Goal: Task Accomplishment & Management: Use online tool/utility

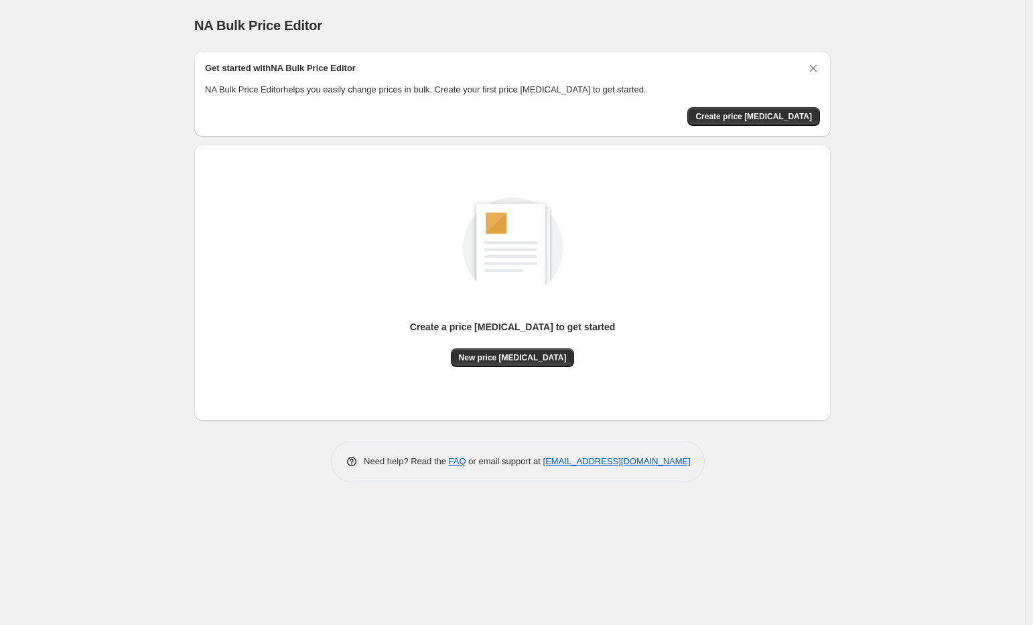
click at [877, 341] on div "NA Bulk Price Editor. This page is ready NA Bulk Price Editor Get started with …" at bounding box center [512, 312] width 1025 height 625
click at [855, 198] on div "NA Bulk Price Editor. This page is ready NA Bulk Price Editor Get started with …" at bounding box center [512, 312] width 1025 height 625
click at [789, 116] on span "Create price [MEDICAL_DATA]" at bounding box center [753, 116] width 117 height 11
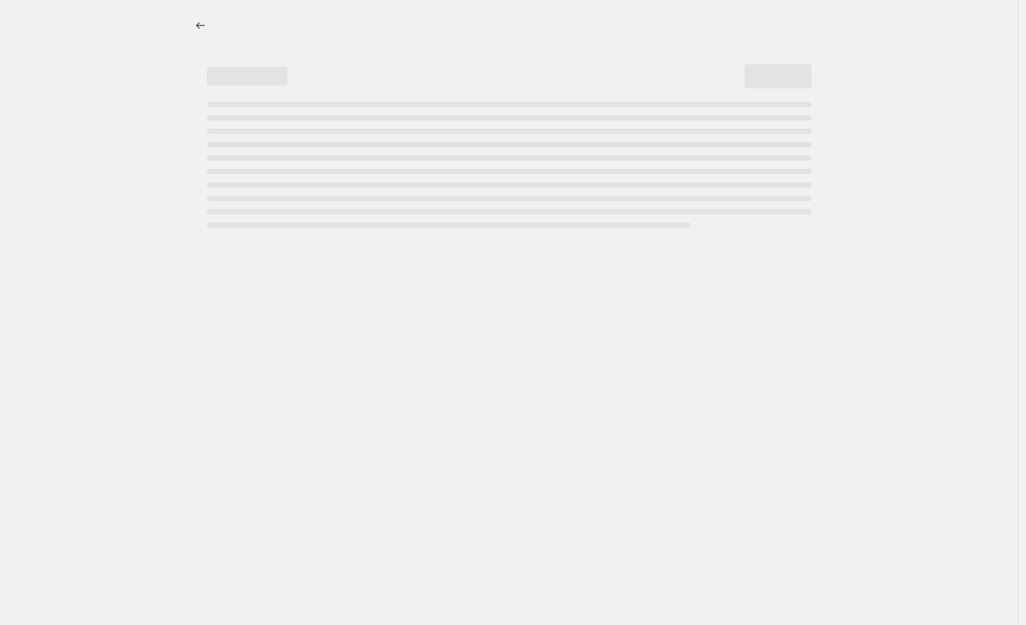
select select "percentage"
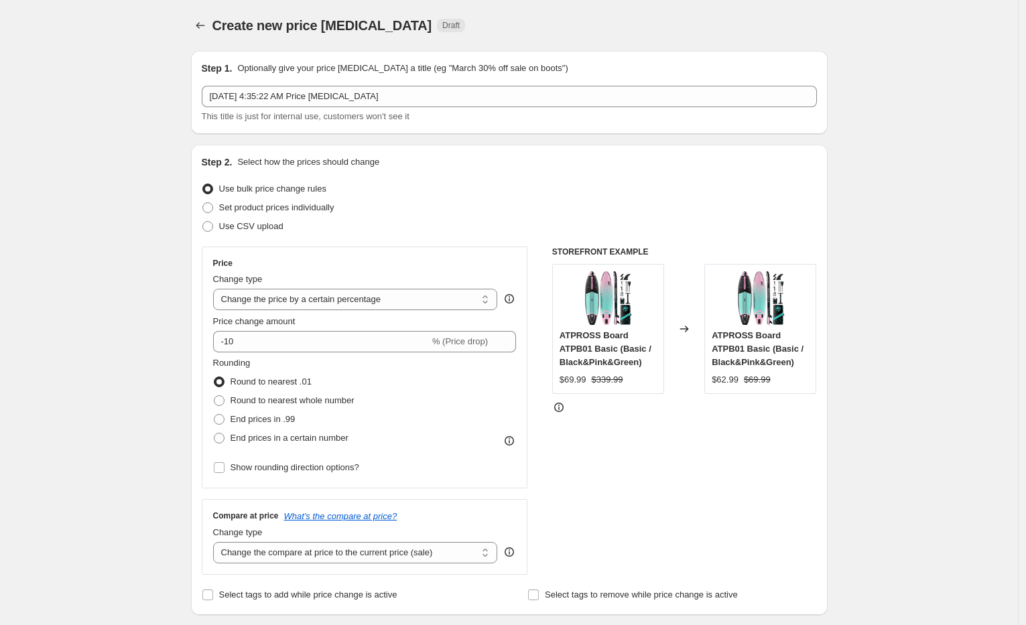
scroll to position [134, 0]
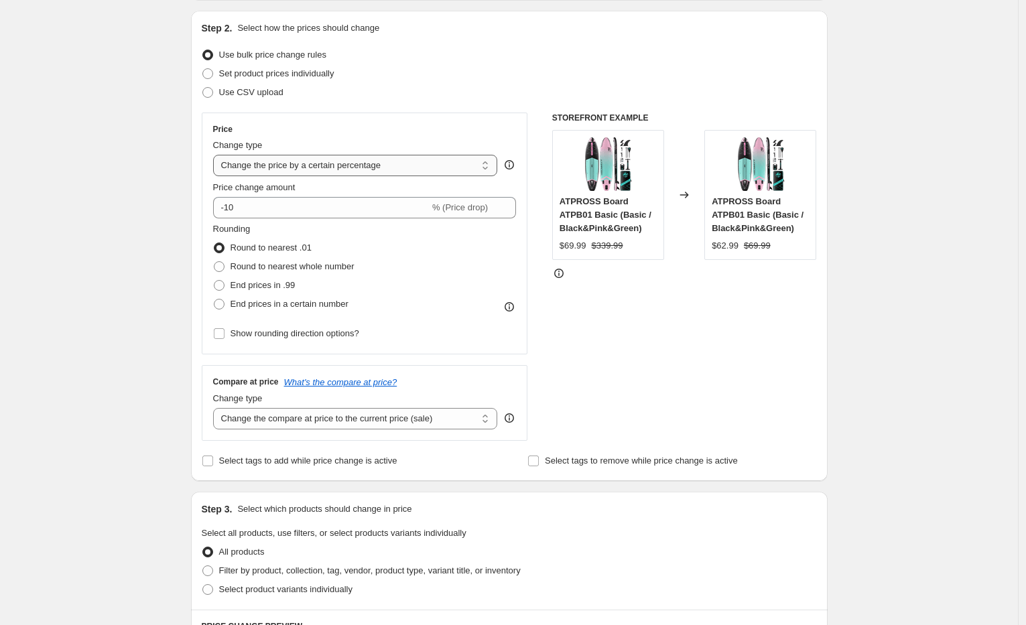
click at [395, 159] on select "Change the price to a certain amount Change the price by a certain amount Chang…" at bounding box center [355, 165] width 285 height 21
drag, startPoint x: 379, startPoint y: 209, endPoint x: 218, endPoint y: 202, distance: 161.0
click at [174, 202] on div "Create new price [MEDICAL_DATA]. This page is ready Create new price [MEDICAL_D…" at bounding box center [509, 544] width 1018 height 1357
type input "65"
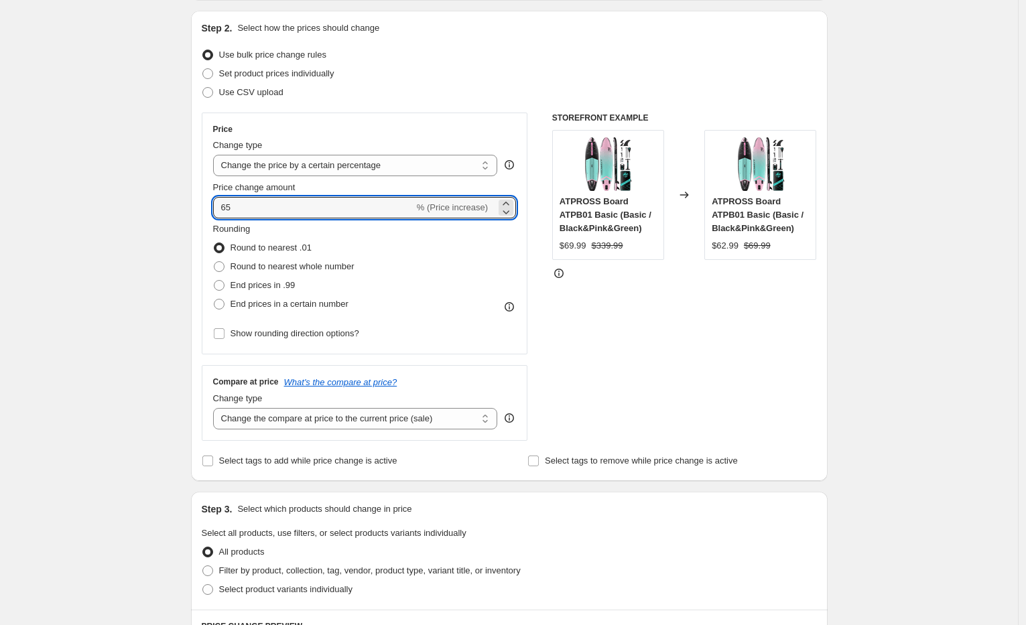
click at [141, 293] on div "Create new price [MEDICAL_DATA]. This page is ready Create new price [MEDICAL_D…" at bounding box center [509, 544] width 1018 height 1357
click at [222, 291] on label "End prices in .99" at bounding box center [254, 285] width 82 height 19
click at [214, 281] on input "End prices in .99" at bounding box center [214, 280] width 1 height 1
radio input "true"
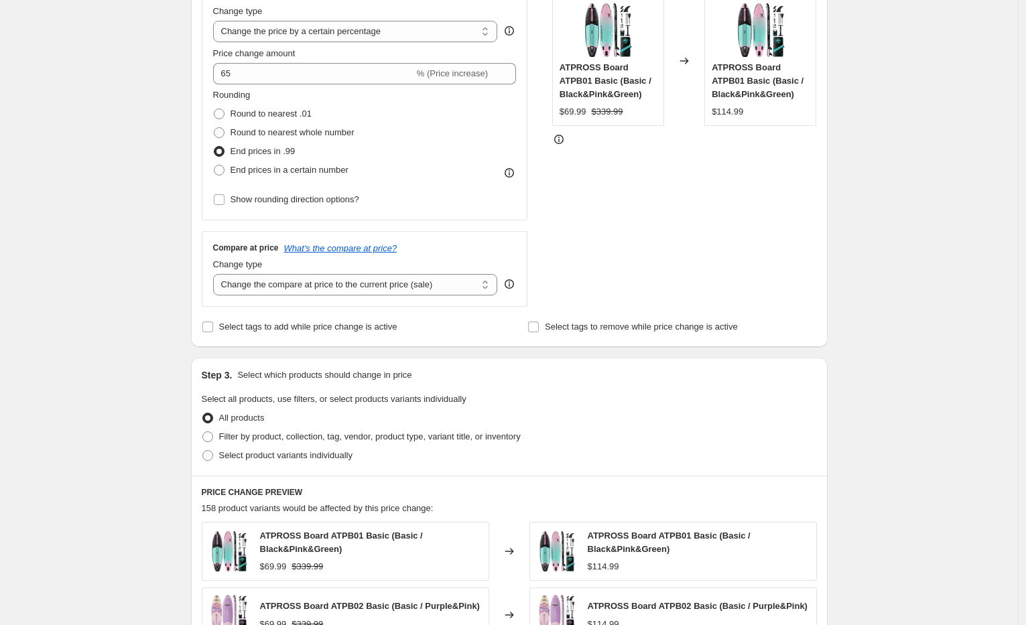
scroll to position [335, 0]
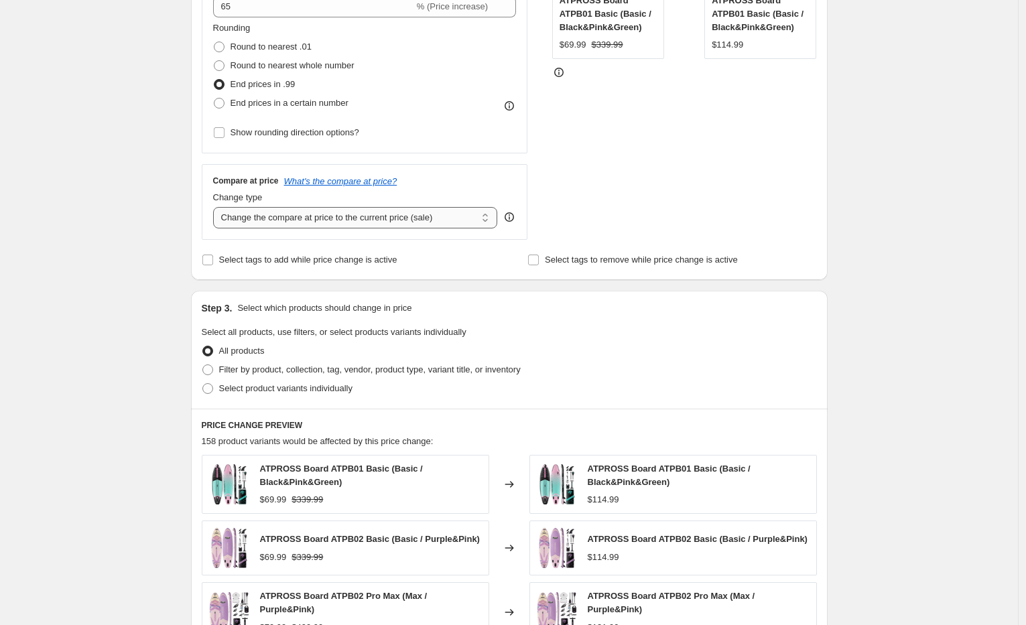
click at [339, 216] on select "Change the compare at price to the current price (sale) Change the compare at p…" at bounding box center [355, 217] width 285 height 21
click at [216, 207] on select "Change the compare at price to the current price (sale) Change the compare at p…" at bounding box center [355, 217] width 285 height 21
click at [158, 283] on div "Create new price [MEDICAL_DATA]. This page is ready Create new price [MEDICAL_D…" at bounding box center [509, 343] width 1018 height 1357
click at [856, 278] on div "Create new price [MEDICAL_DATA]. This page is ready Create new price [MEDICAL_D…" at bounding box center [509, 343] width 1018 height 1357
click at [247, 374] on span "Filter by product, collection, tag, vendor, product type, variant title, or inv…" at bounding box center [370, 369] width 302 height 10
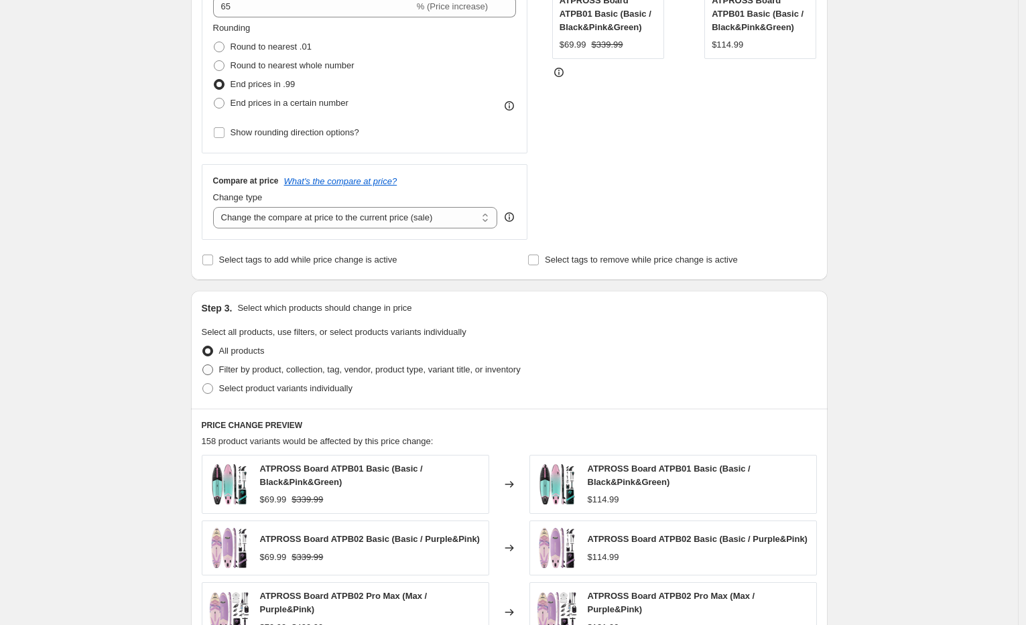
click at [203, 365] on input "Filter by product, collection, tag, vendor, product type, variant title, or inv…" at bounding box center [202, 364] width 1 height 1
radio input "true"
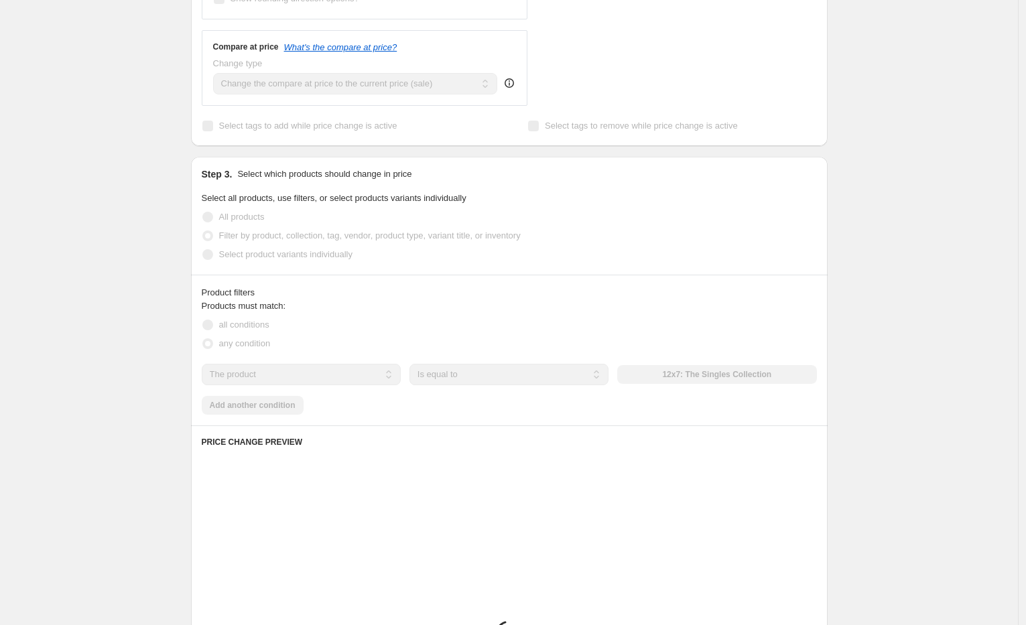
scroll to position [536, 0]
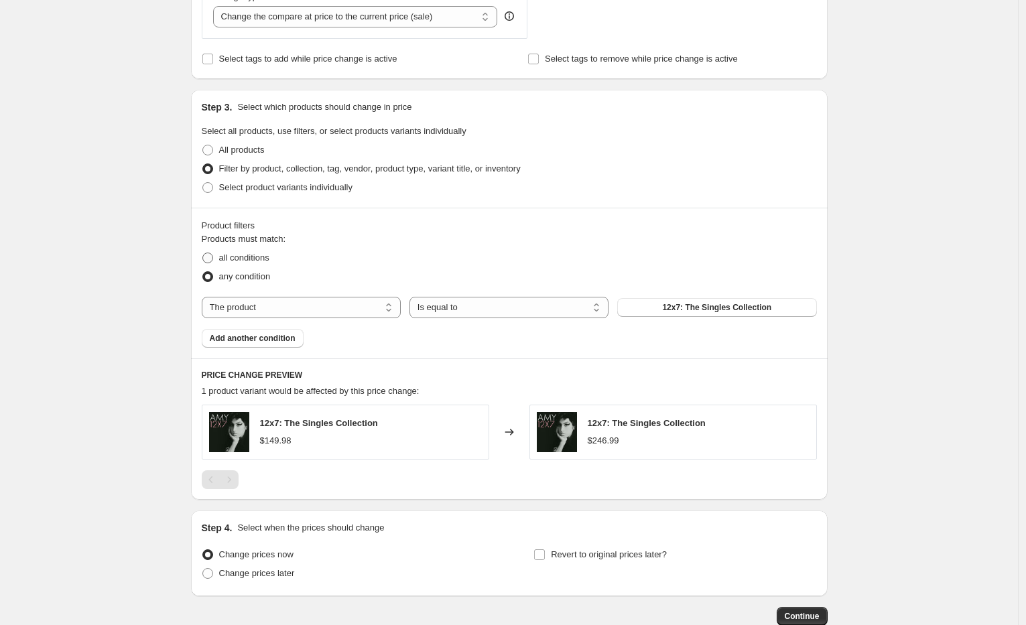
drag, startPoint x: 756, startPoint y: 308, endPoint x: 248, endPoint y: 256, distance: 510.5
click at [248, 256] on div "Products must match: all conditions any condition The product The product's col…" at bounding box center [509, 290] width 615 height 115
click at [246, 255] on span "all conditions" at bounding box center [244, 258] width 50 height 10
click at [203, 253] on input "all conditions" at bounding box center [202, 253] width 1 height 1
radio input "true"
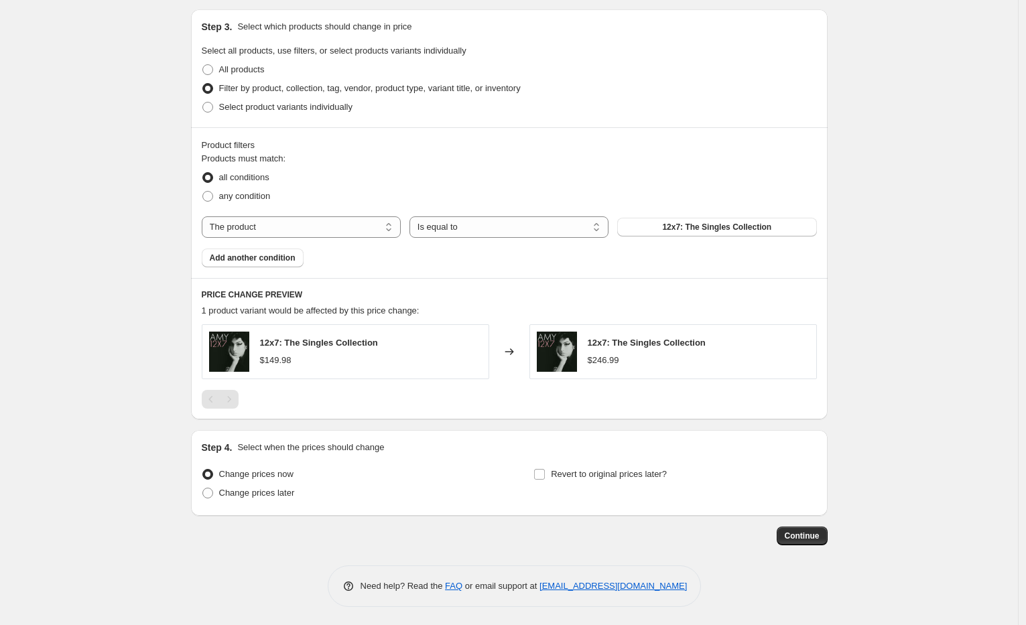
scroll to position [482, 0]
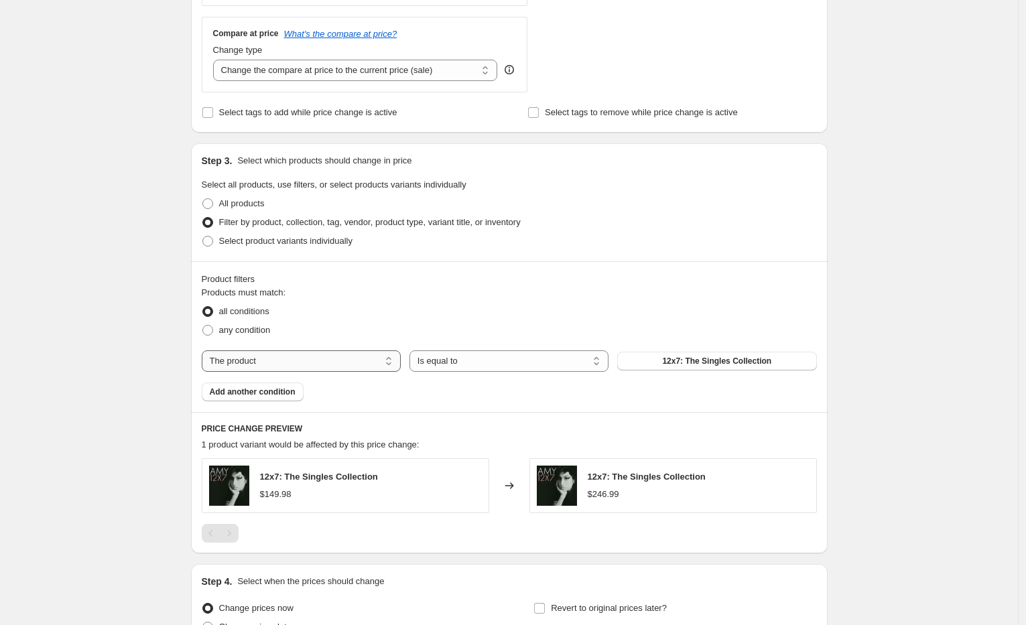
click at [286, 354] on select "The product The product's collection The product's tag The product's vendor The…" at bounding box center [301, 360] width 199 height 21
select select "collection"
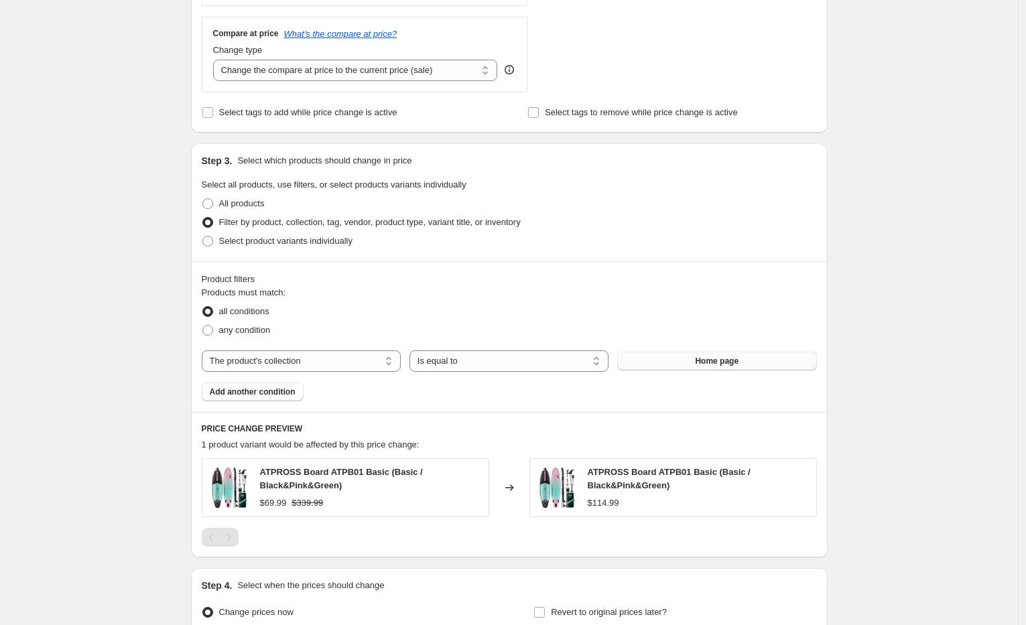
click at [724, 364] on span "Home page" at bounding box center [717, 361] width 44 height 11
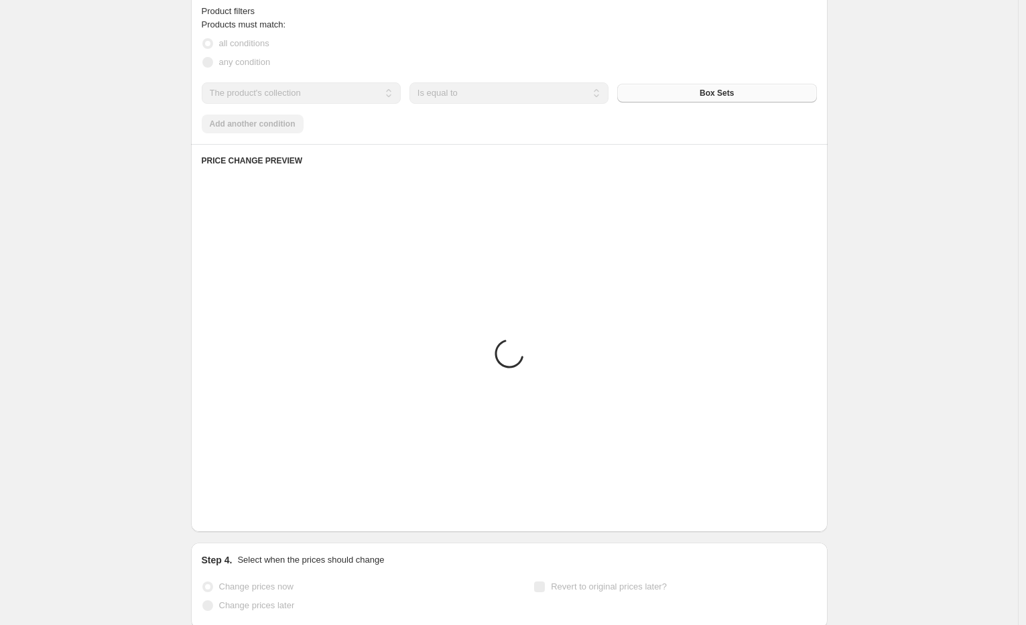
scroll to position [862, 0]
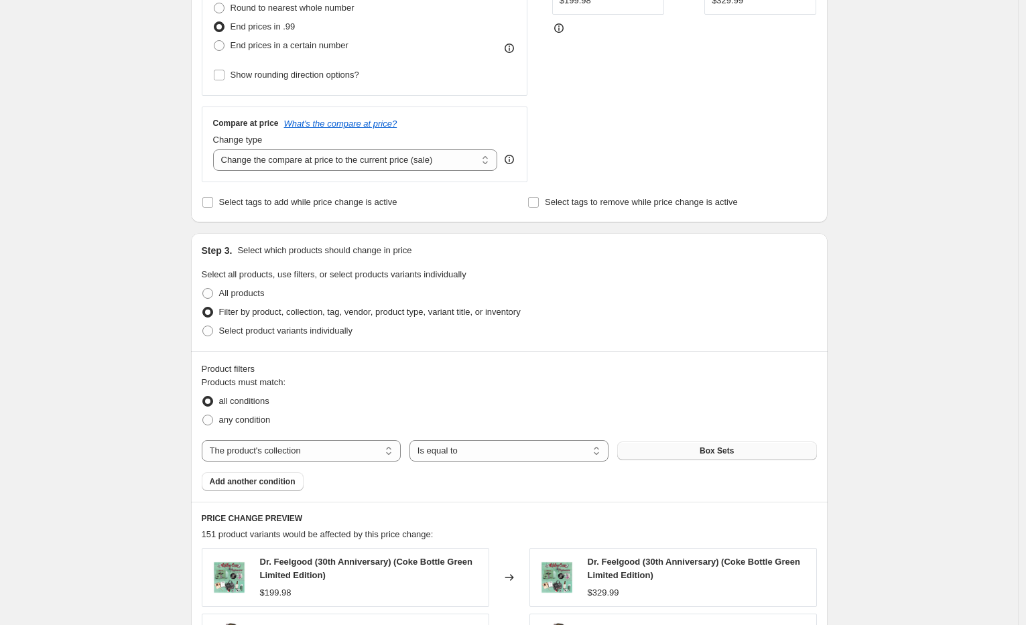
scroll to position [58, 0]
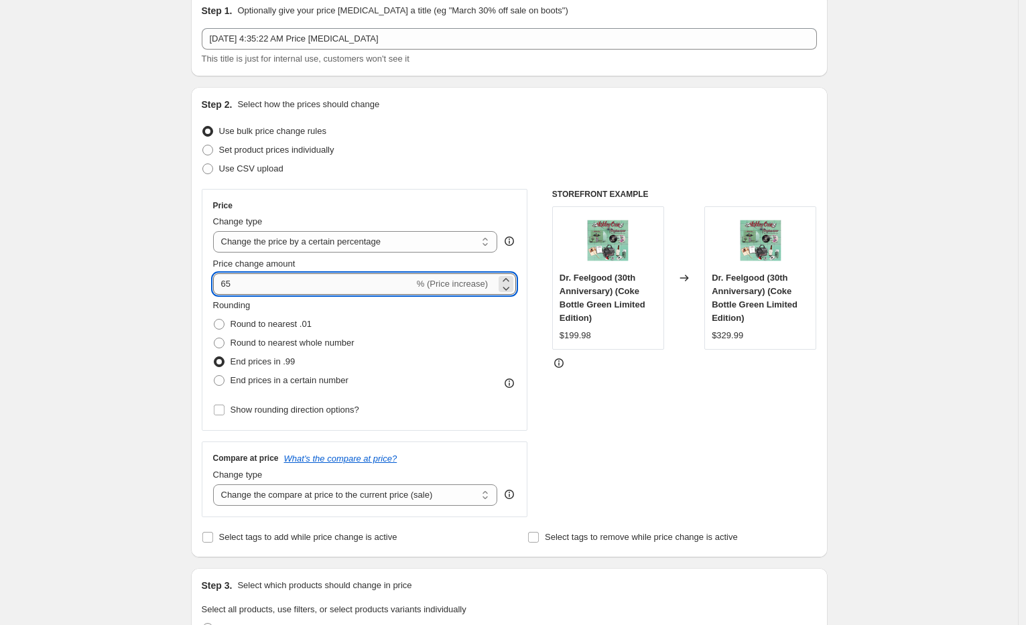
click at [225, 283] on input "65" at bounding box center [313, 283] width 201 height 21
type input "-65"
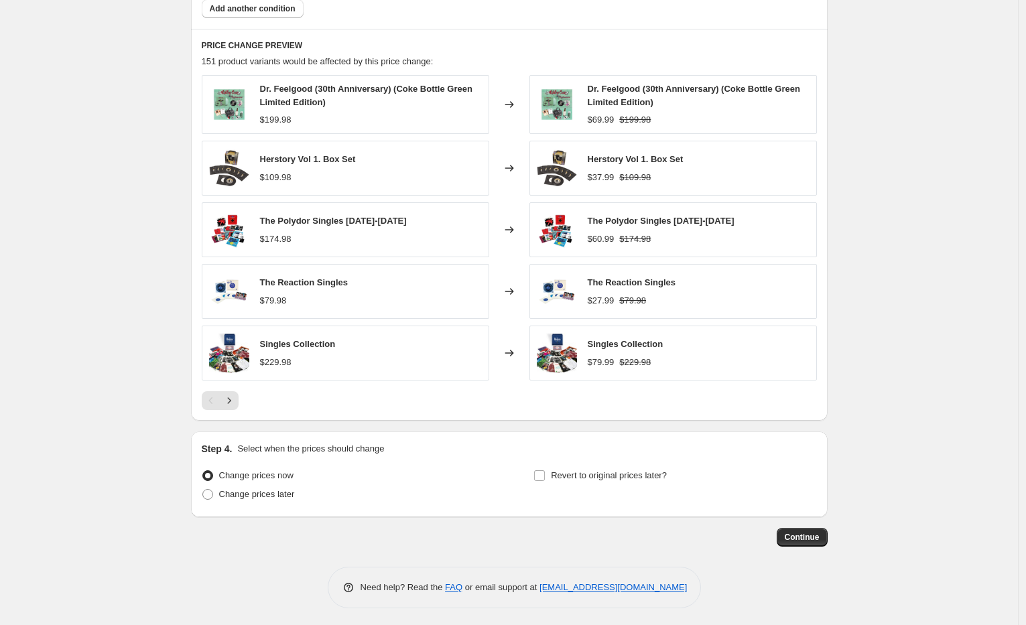
scroll to position [464, 0]
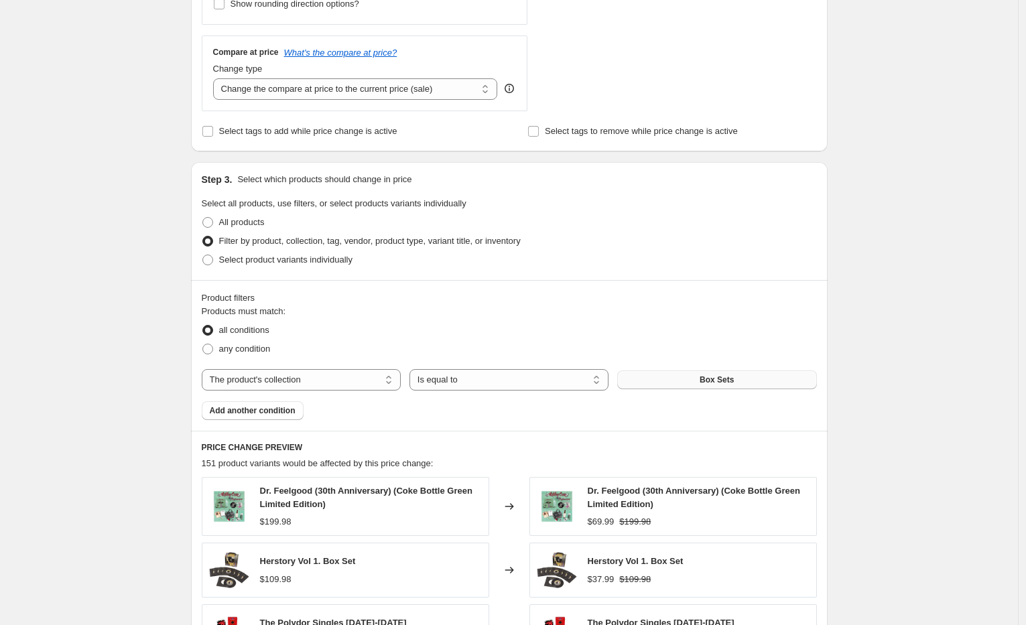
click at [917, 426] on div "Create new price [MEDICAL_DATA]. This page is ready Create new price [MEDICAL_D…" at bounding box center [509, 283] width 1018 height 1494
click at [466, 382] on select "Is equal to Is not equal to" at bounding box center [508, 379] width 199 height 21
click at [302, 377] on select "The product The product's collection The product's tag The product's vendor The…" at bounding box center [301, 379] width 199 height 21
click at [205, 369] on select "The product The product's collection The product's tag The product's vendor The…" at bounding box center [301, 379] width 199 height 21
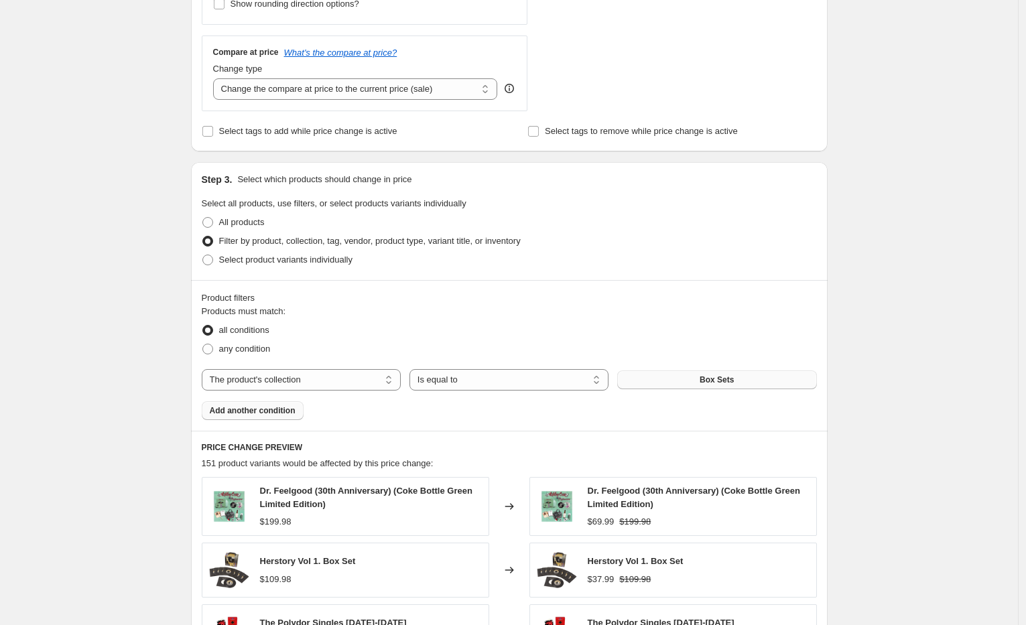
click at [287, 405] on span "Add another condition" at bounding box center [253, 410] width 86 height 11
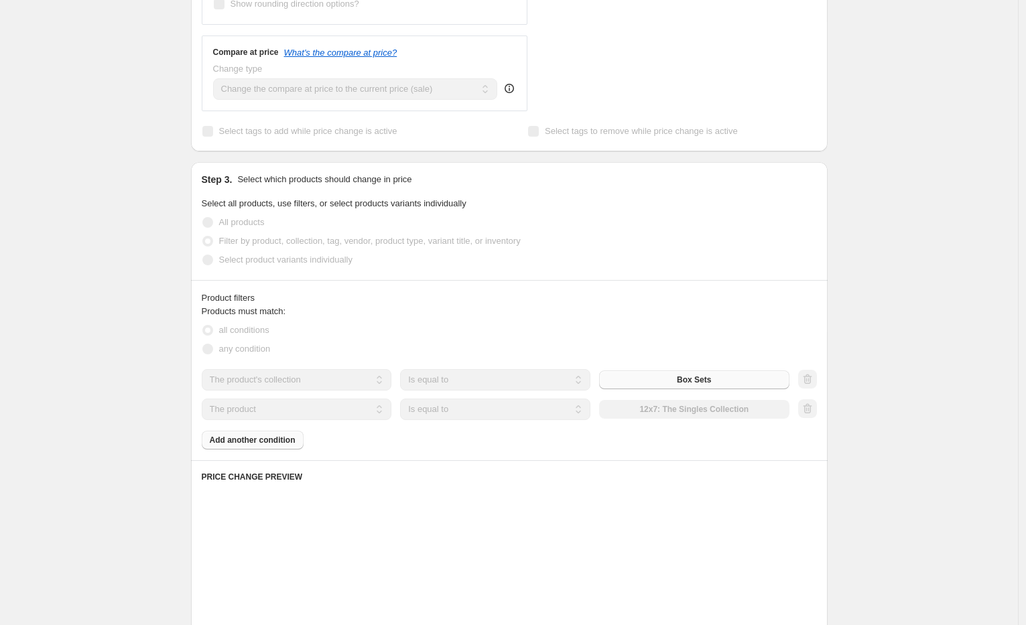
click at [630, 408] on div "The product The product's collection The product's tag The product's vendor The…" at bounding box center [496, 409] width 588 height 21
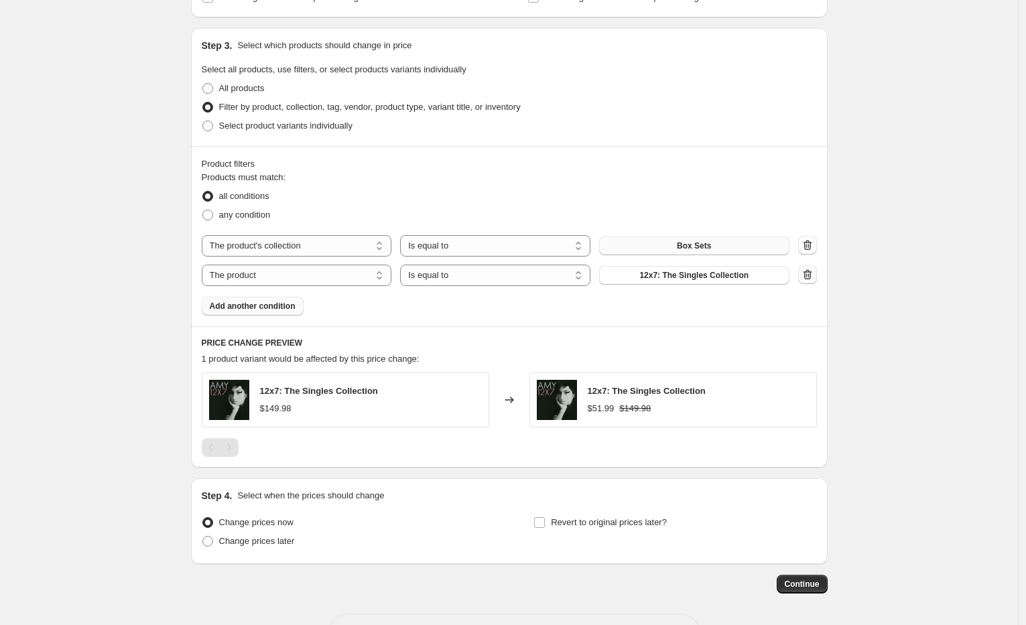
click at [814, 275] on icon "button" at bounding box center [807, 274] width 13 height 13
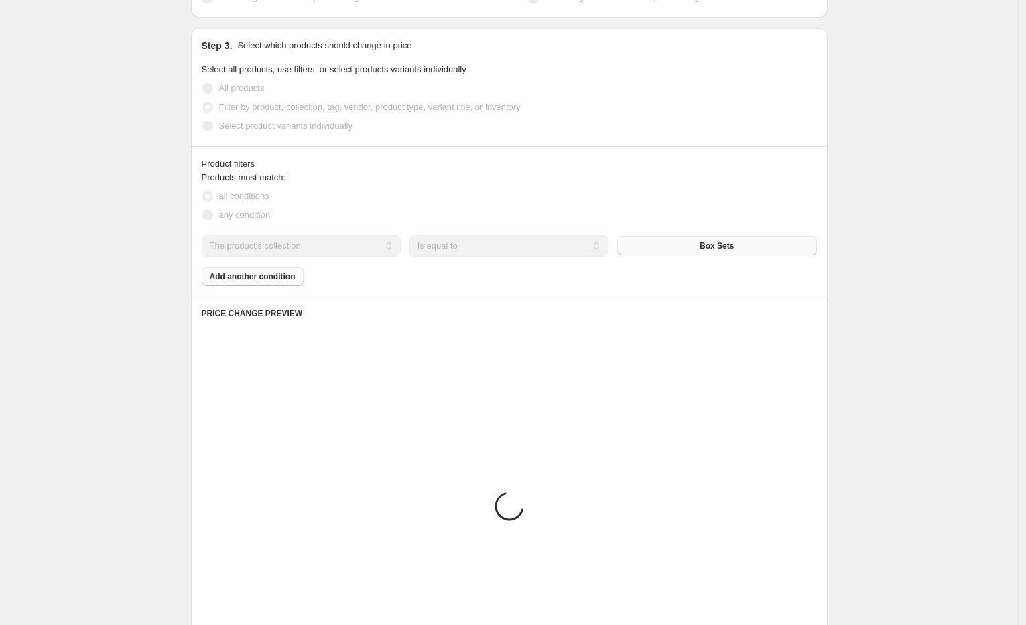
click at [880, 373] on div "Create new price [MEDICAL_DATA]. This page is ready Create new price [MEDICAL_D…" at bounding box center [509, 147] width 1018 height 1490
click at [850, 379] on div "Create new price [MEDICAL_DATA]. This page is ready Create new price [MEDICAL_D…" at bounding box center [509, 147] width 1018 height 1490
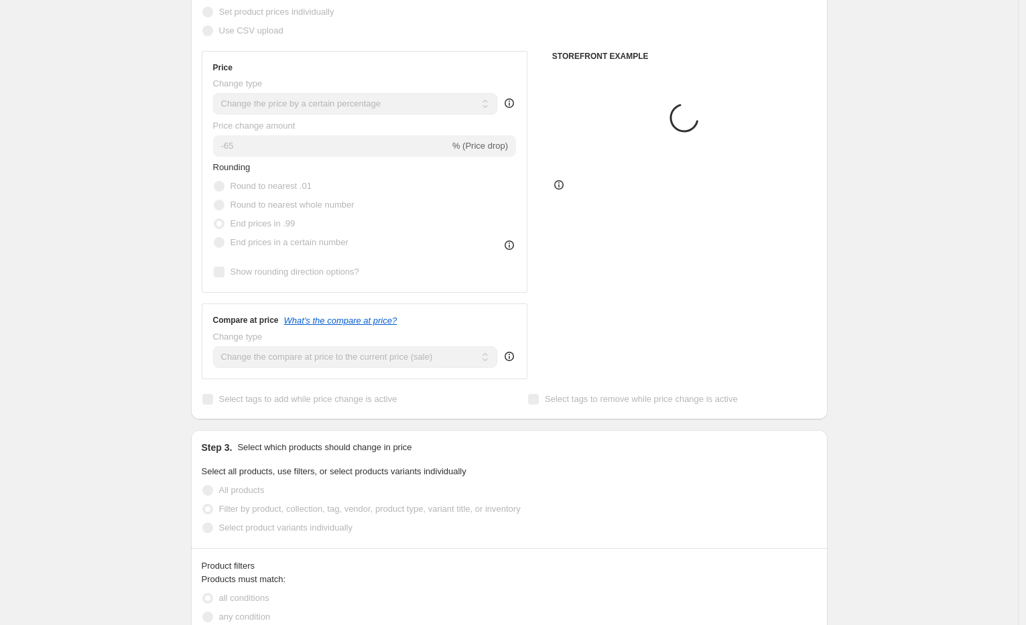
scroll to position [0, 0]
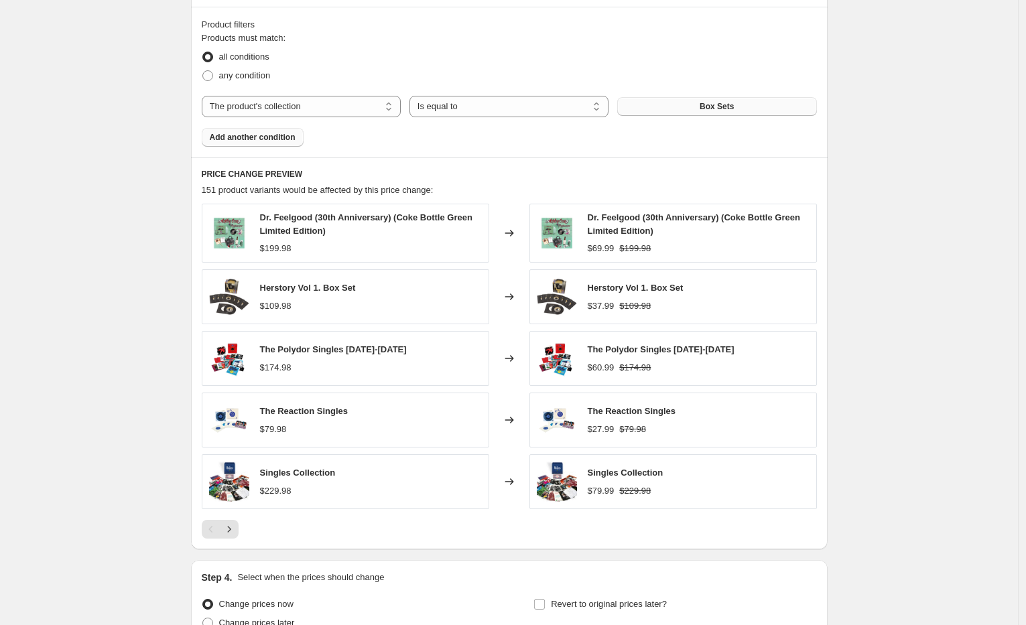
scroll to position [866, 0]
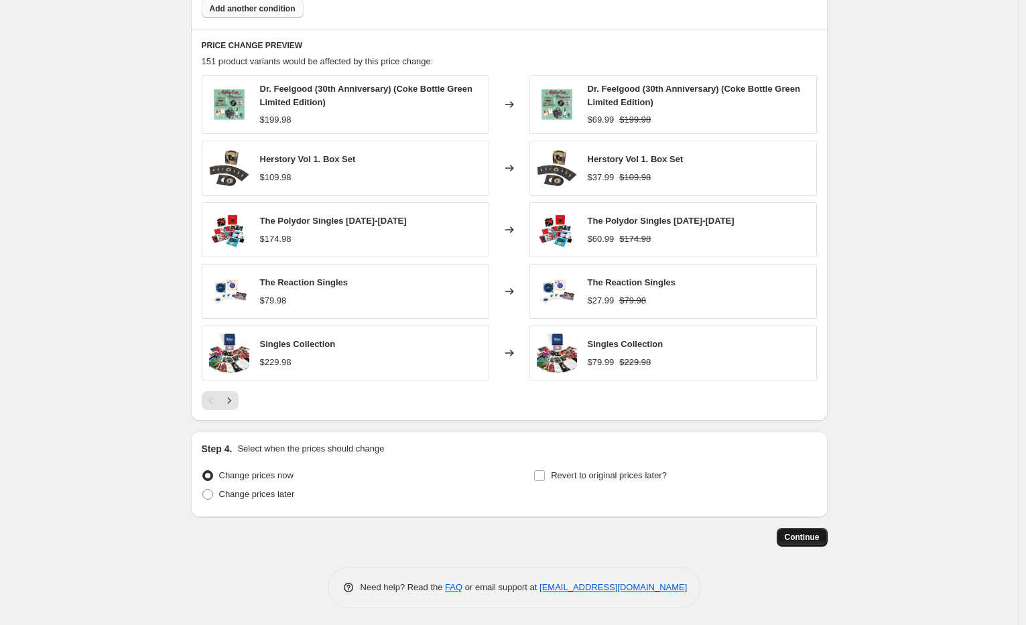
click at [809, 533] on span "Continue" at bounding box center [802, 537] width 35 height 11
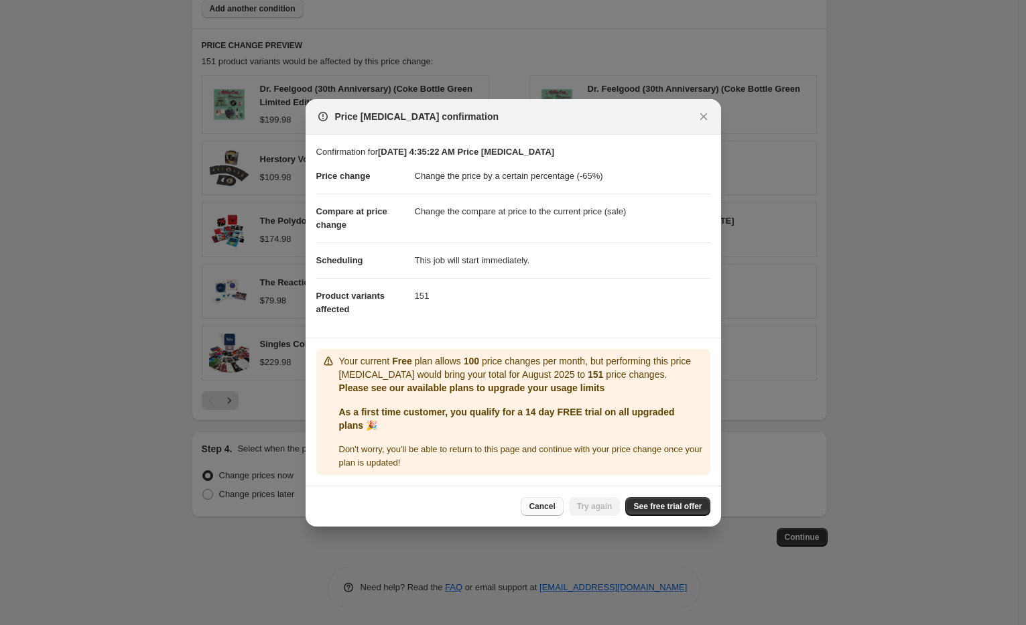
click at [550, 509] on span "Cancel" at bounding box center [542, 506] width 26 height 11
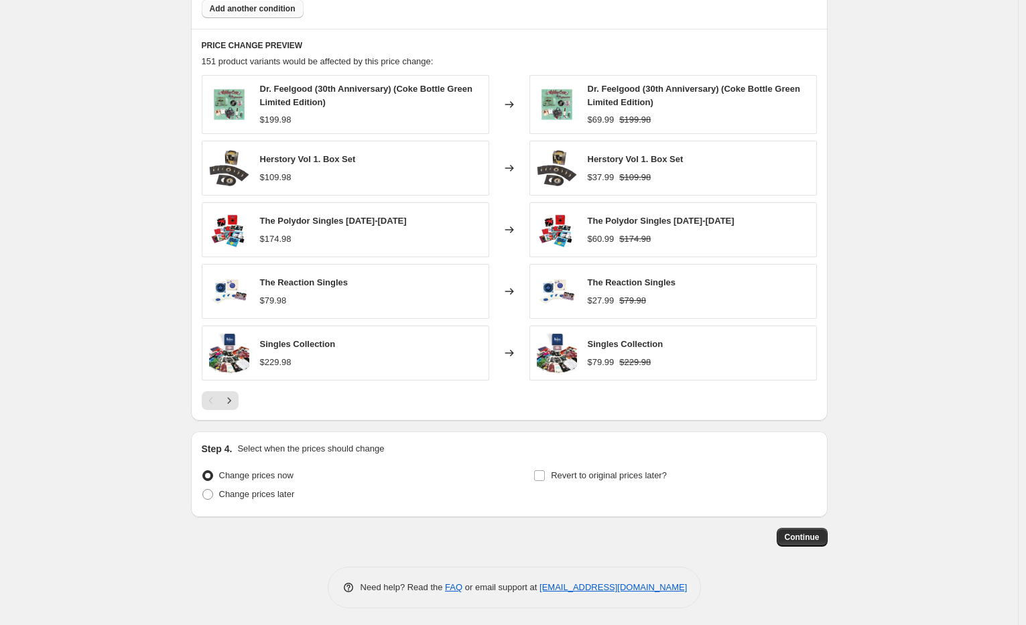
scroll to position [665, 0]
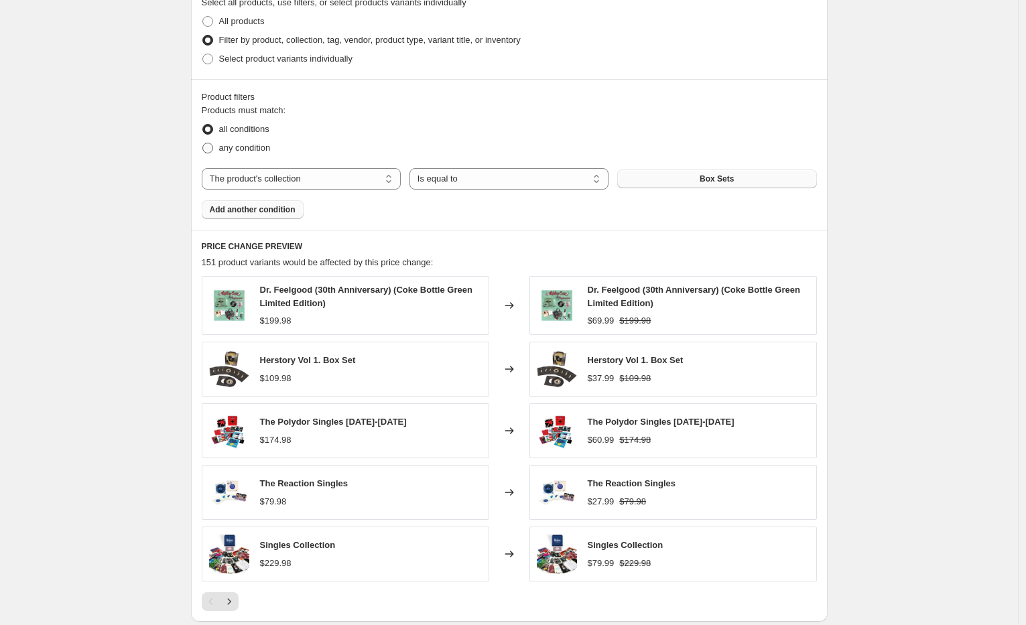
click at [210, 145] on span at bounding box center [207, 148] width 11 height 11
click at [203, 143] on input "any condition" at bounding box center [202, 143] width 1 height 1
radio input "true"
click at [309, 179] on select "The product The product's collection The product's tag The product's vendor The…" at bounding box center [301, 178] width 199 height 21
select select "product"
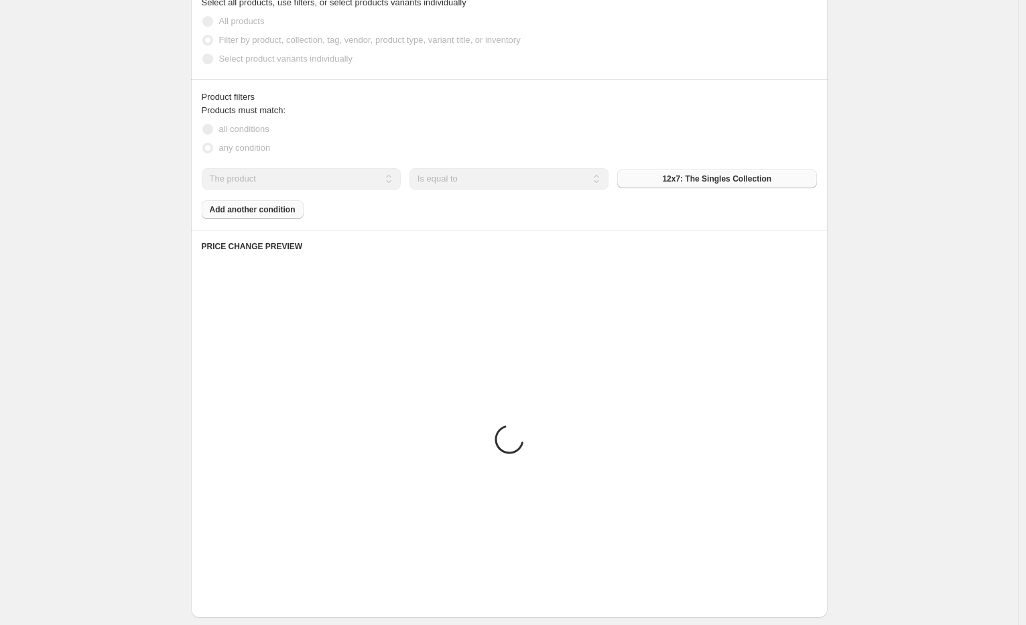
scroll to position [616, 0]
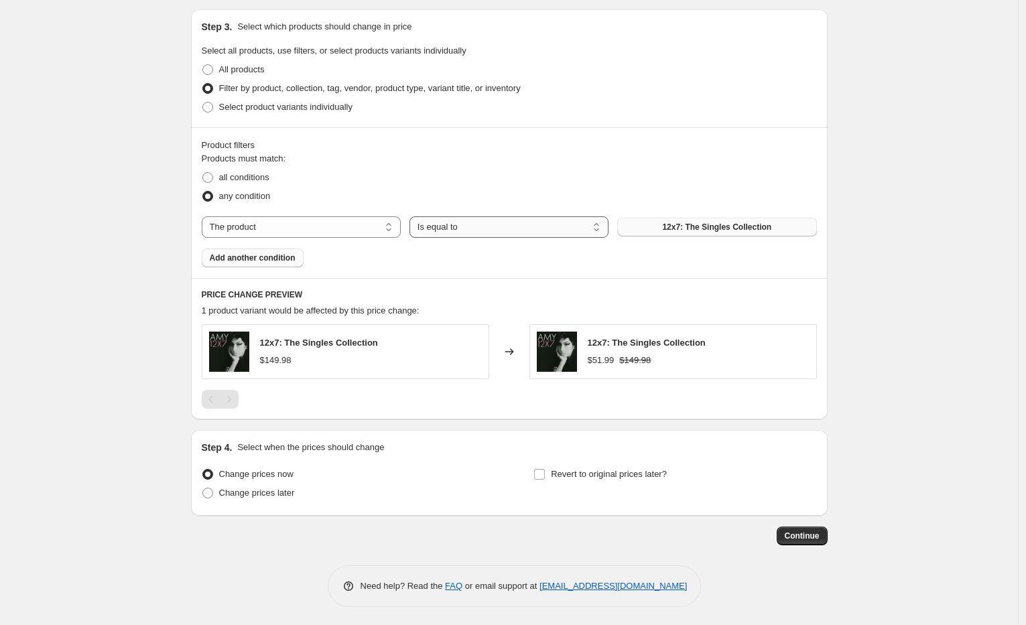
click at [488, 222] on select "Is equal to Is not equal to" at bounding box center [508, 226] width 199 height 21
click at [360, 235] on select "The product The product's collection The product's tag The product's vendor The…" at bounding box center [301, 226] width 199 height 21
click at [143, 193] on div "Create new price [MEDICAL_DATA]. This page is ready Create new price [MEDICAL_D…" at bounding box center [509, 6] width 1018 height 1244
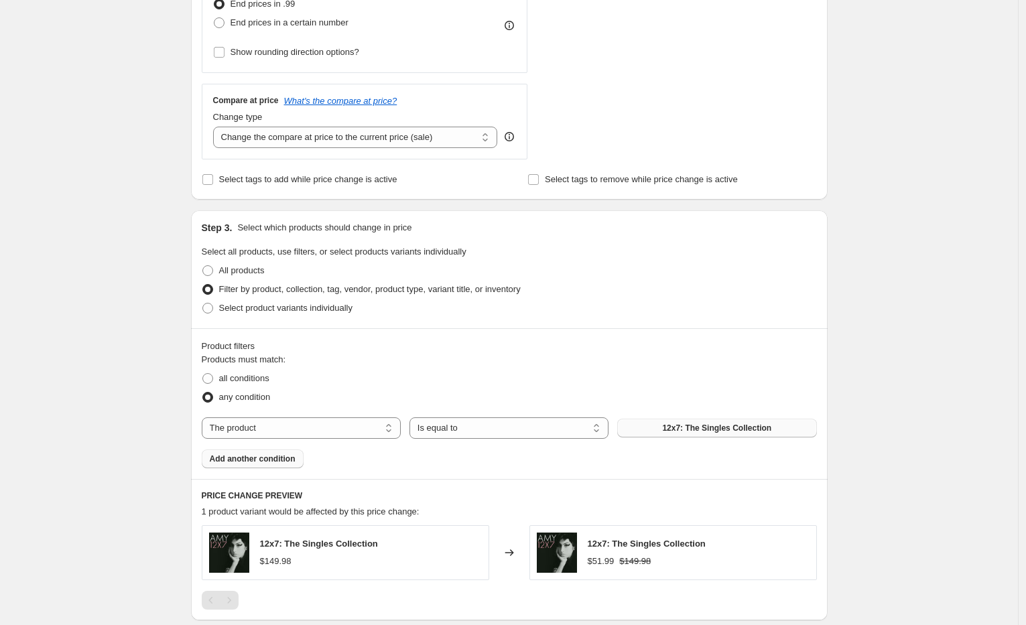
click at [921, 329] on div "Create new price [MEDICAL_DATA]. This page is ready Create new price [MEDICAL_D…" at bounding box center [509, 207] width 1018 height 1244
click at [251, 377] on span "all conditions" at bounding box center [244, 378] width 50 height 10
click at [203, 374] on input "all conditions" at bounding box center [202, 373] width 1 height 1
radio input "true"
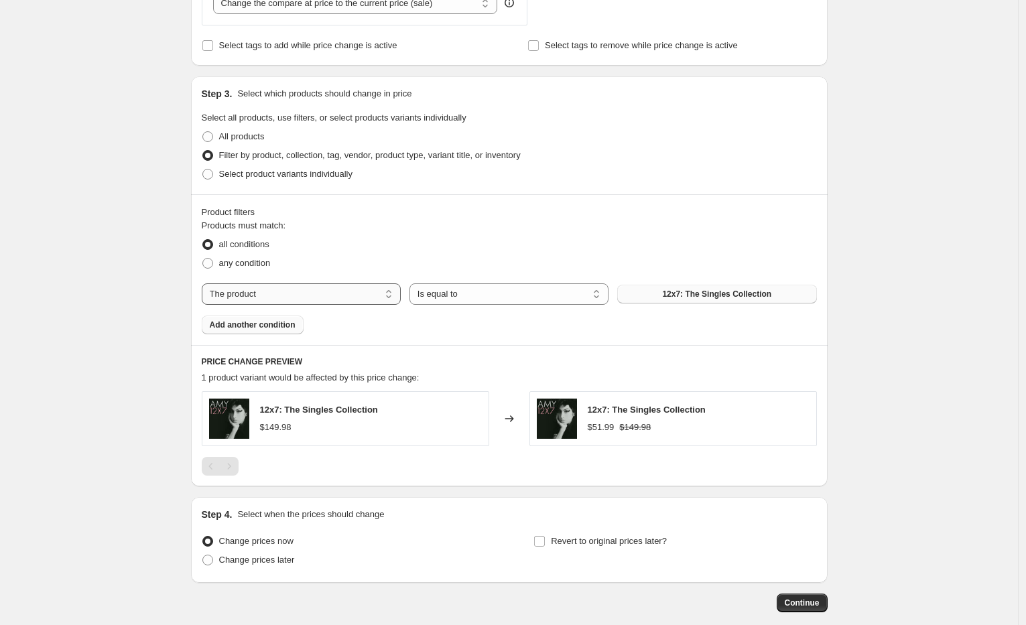
click at [338, 296] on select "The product The product's collection The product's tag The product's vendor The…" at bounding box center [301, 293] width 199 height 21
select select "collection"
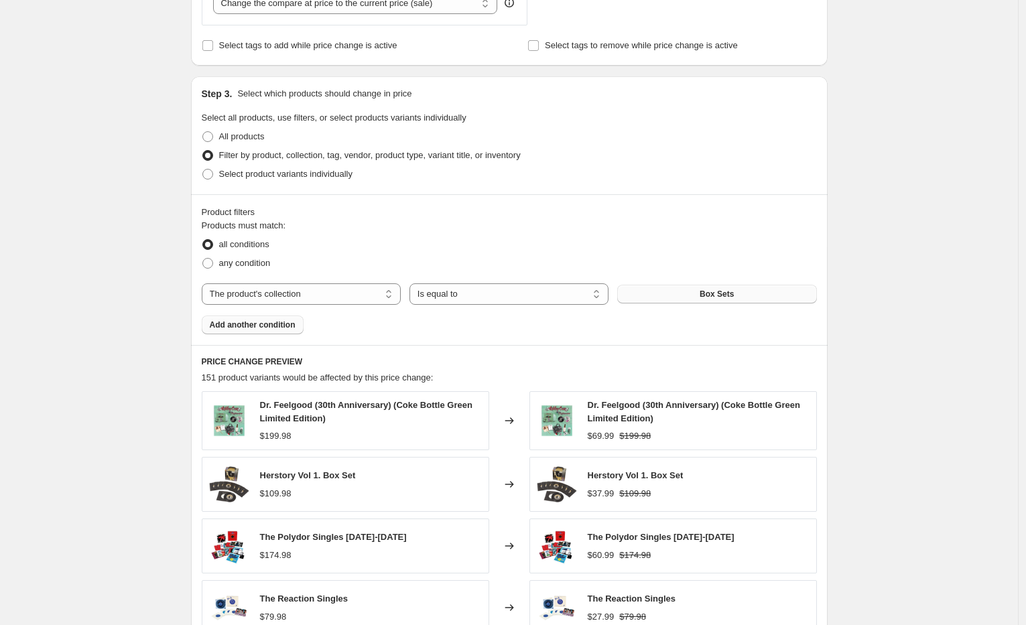
click at [749, 290] on button "Box Sets" at bounding box center [716, 294] width 199 height 19
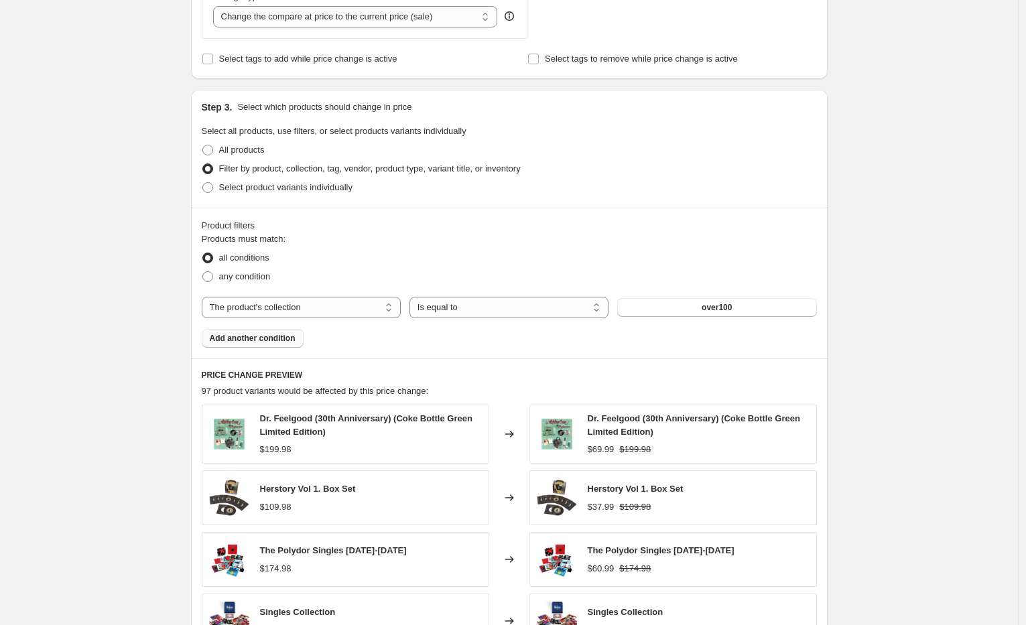
scroll to position [737, 0]
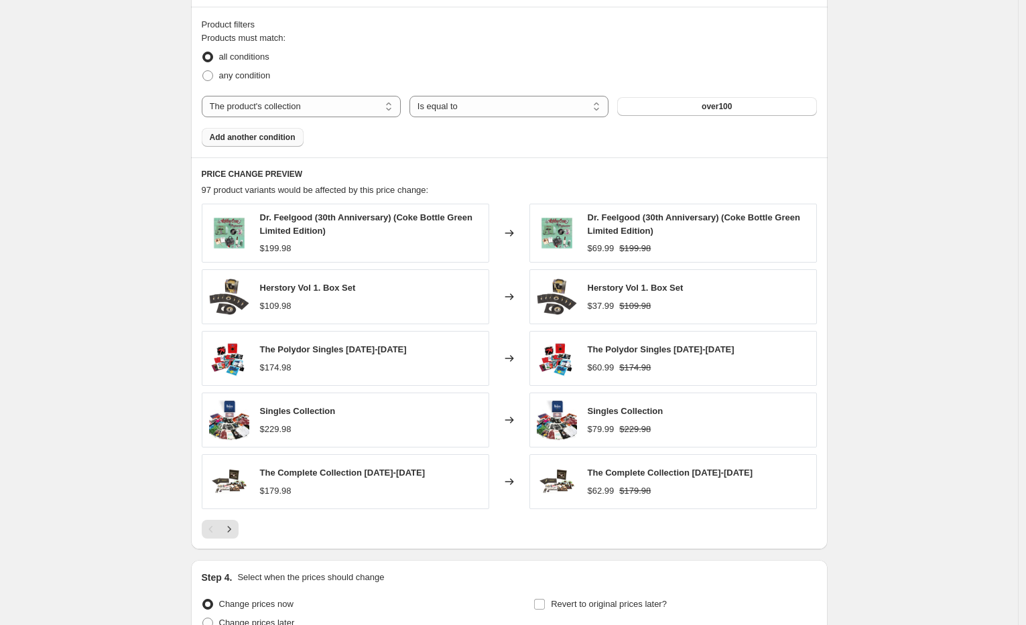
click at [869, 385] on div "Create new price [MEDICAL_DATA]. This page is ready Create new price [MEDICAL_D…" at bounding box center [509, 10] width 1018 height 1494
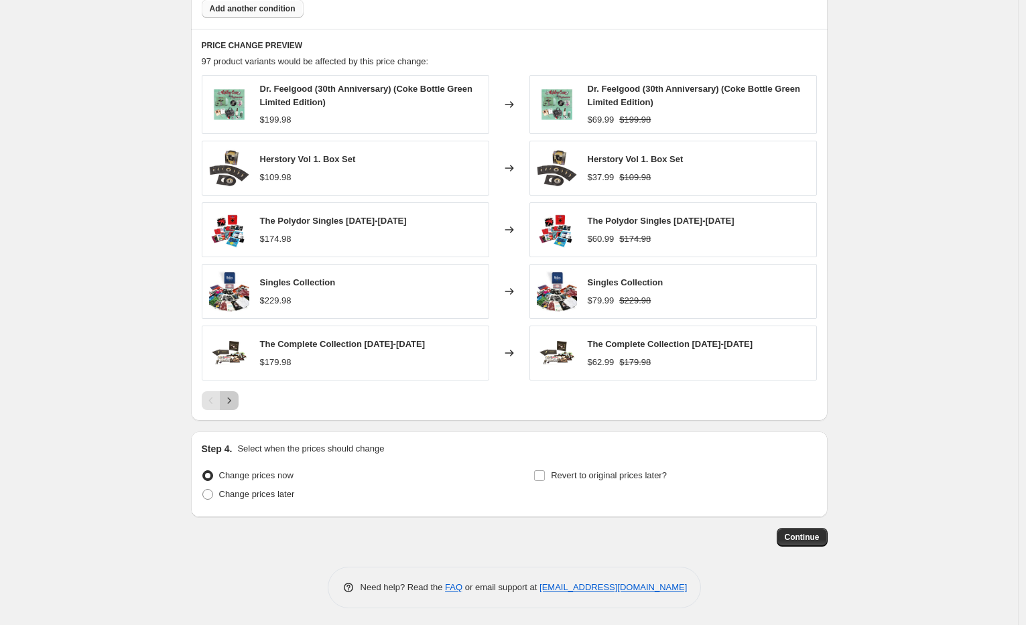
click at [235, 403] on icon "Next" at bounding box center [228, 400] width 13 height 13
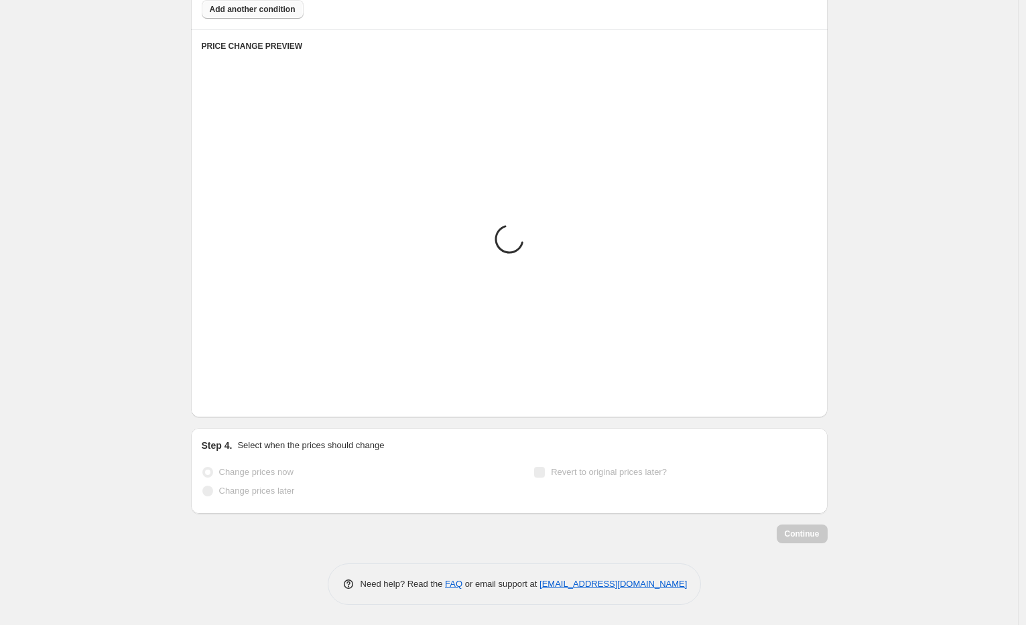
scroll to position [862, 0]
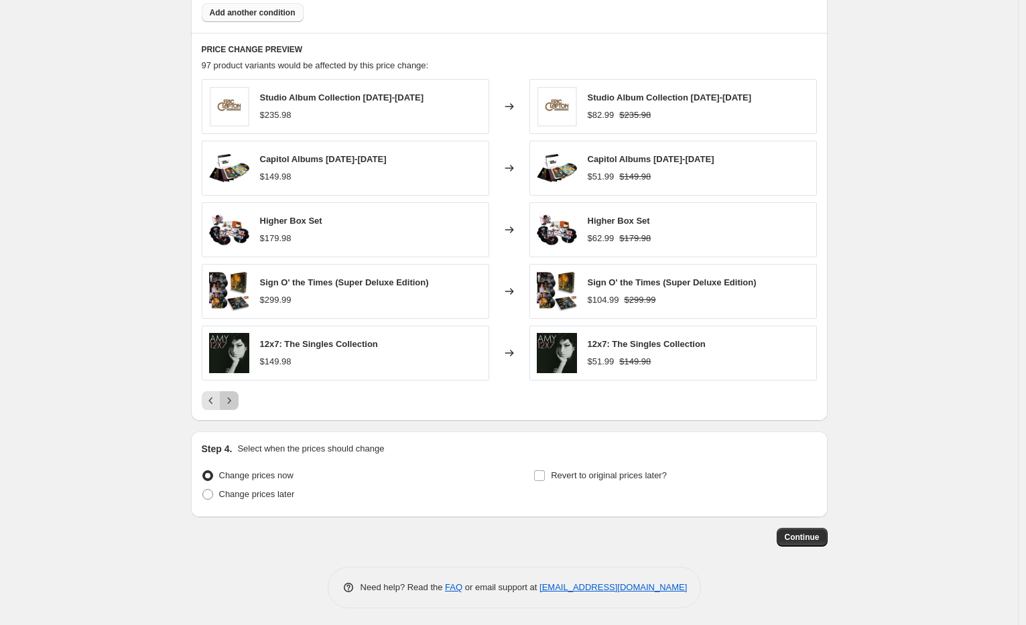
click at [236, 397] on icon "Next" at bounding box center [228, 400] width 13 height 13
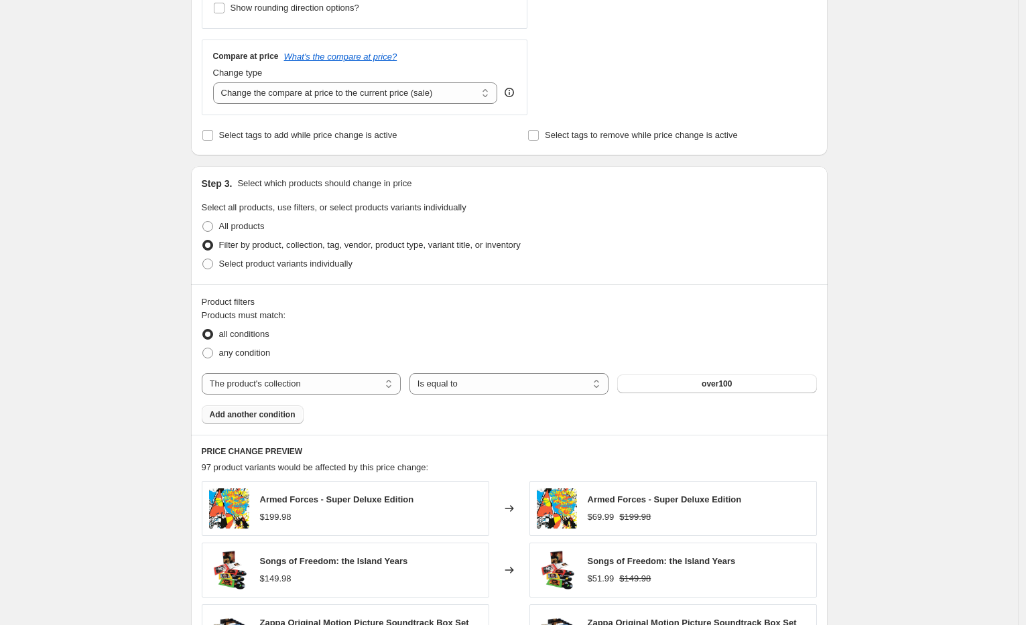
scroll to position [125, 0]
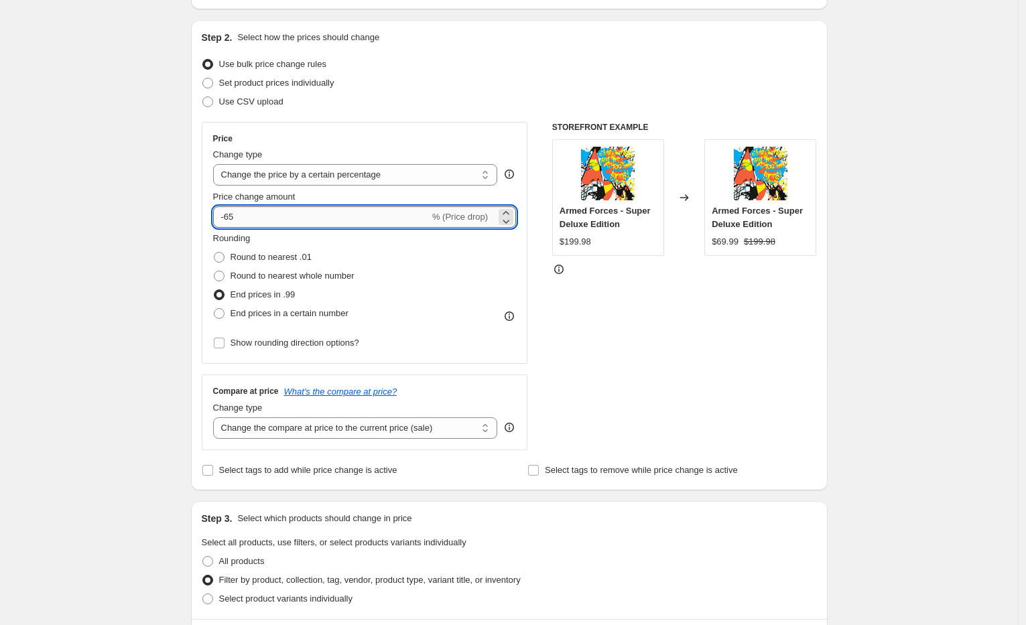
click at [250, 222] on input "-65" at bounding box center [321, 216] width 216 height 21
type input "-60"
click at [122, 342] on div "Create new price [MEDICAL_DATA]. This page is ready Create new price [MEDICAL_D…" at bounding box center [509, 624] width 1018 height 1499
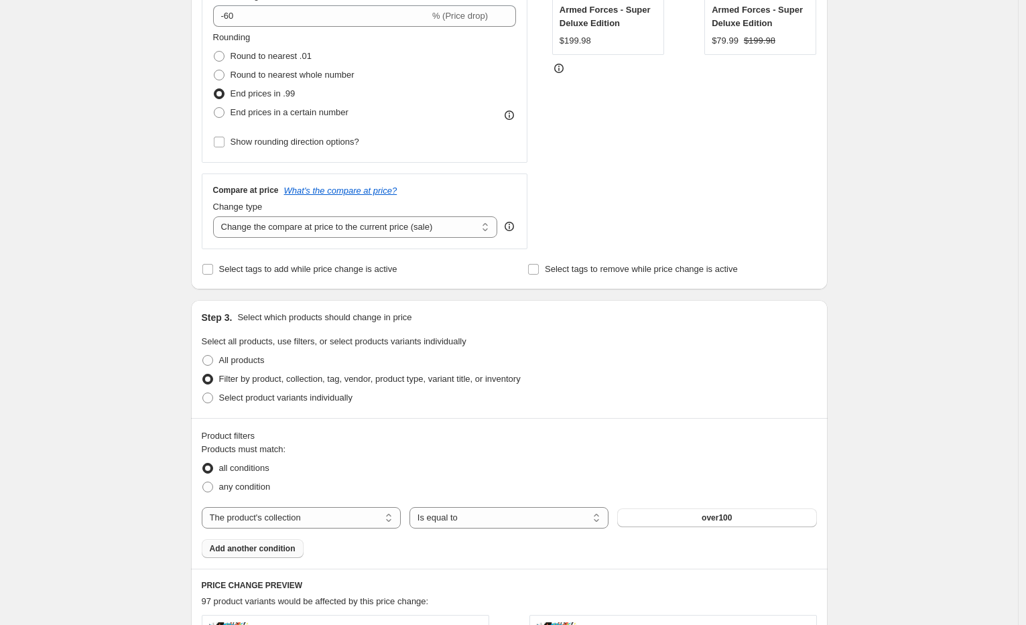
scroll to position [661, 0]
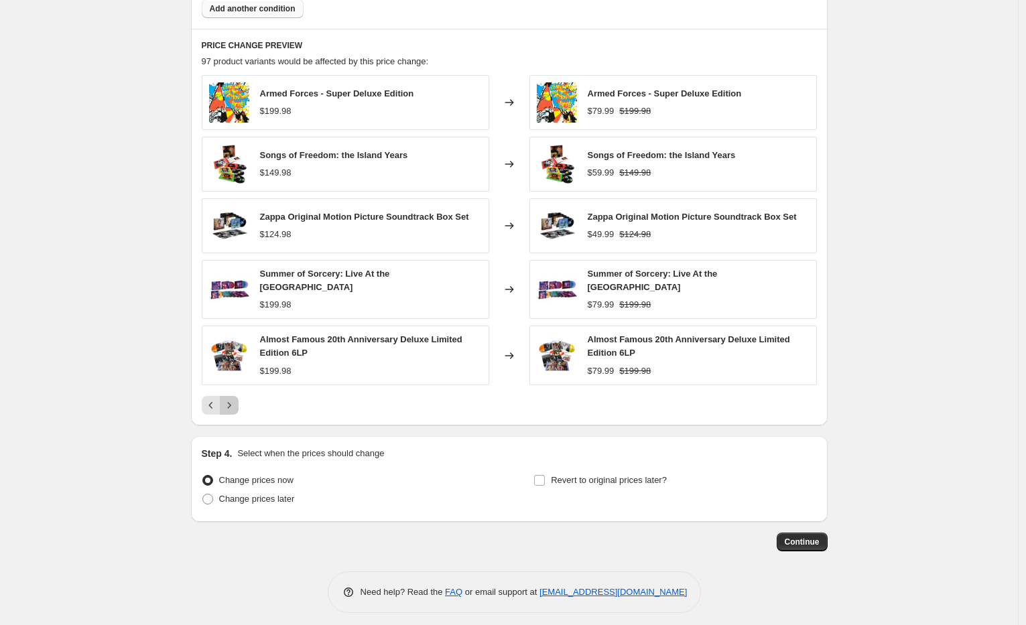
click at [230, 399] on icon "Next" at bounding box center [228, 405] width 13 height 13
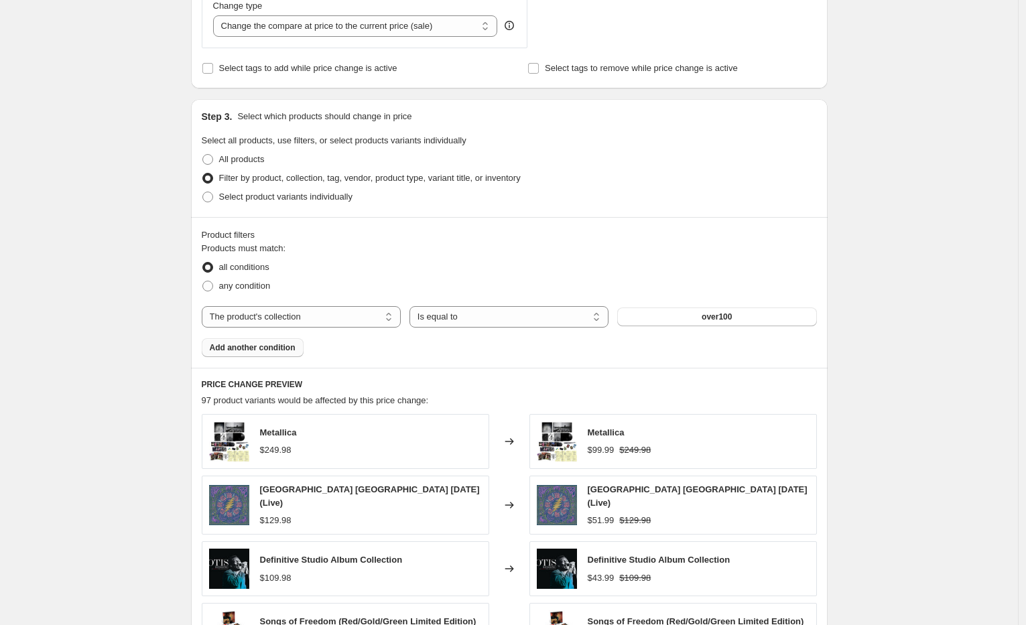
scroll to position [795, 0]
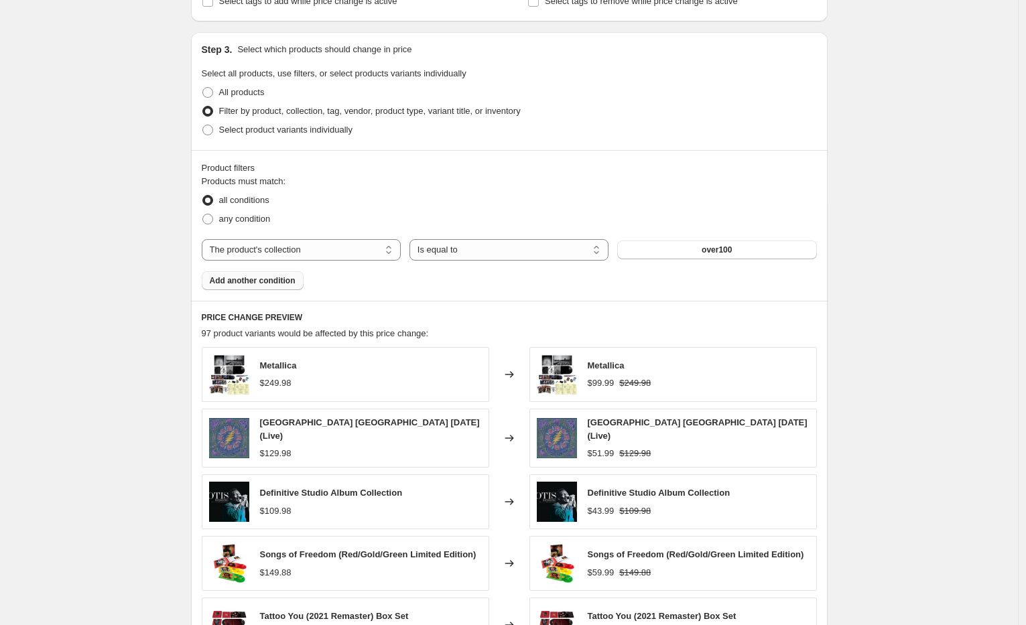
scroll to position [862, 0]
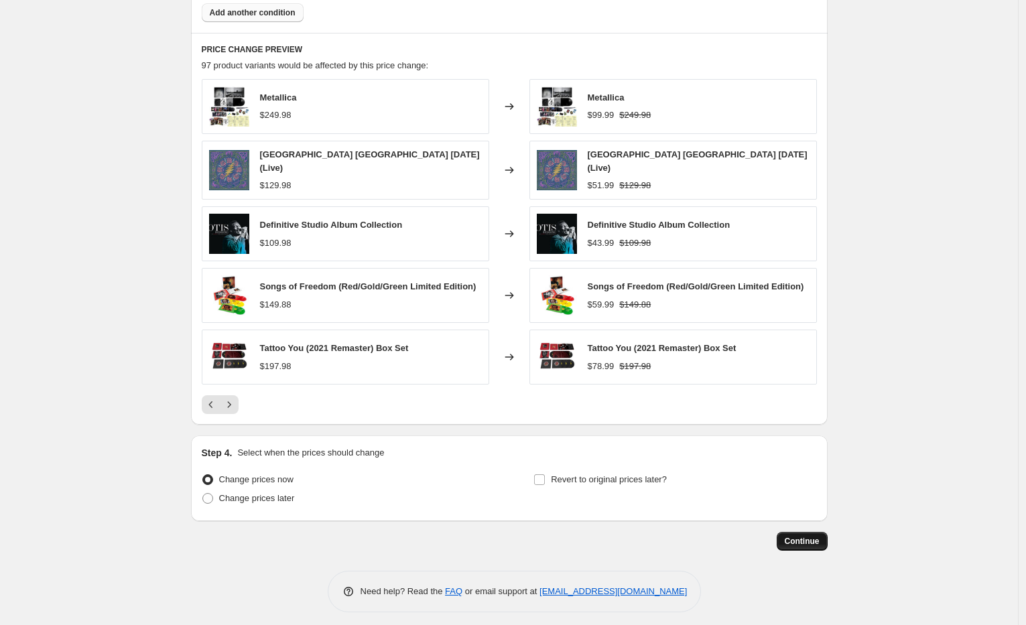
click at [819, 539] on span "Continue" at bounding box center [802, 541] width 35 height 11
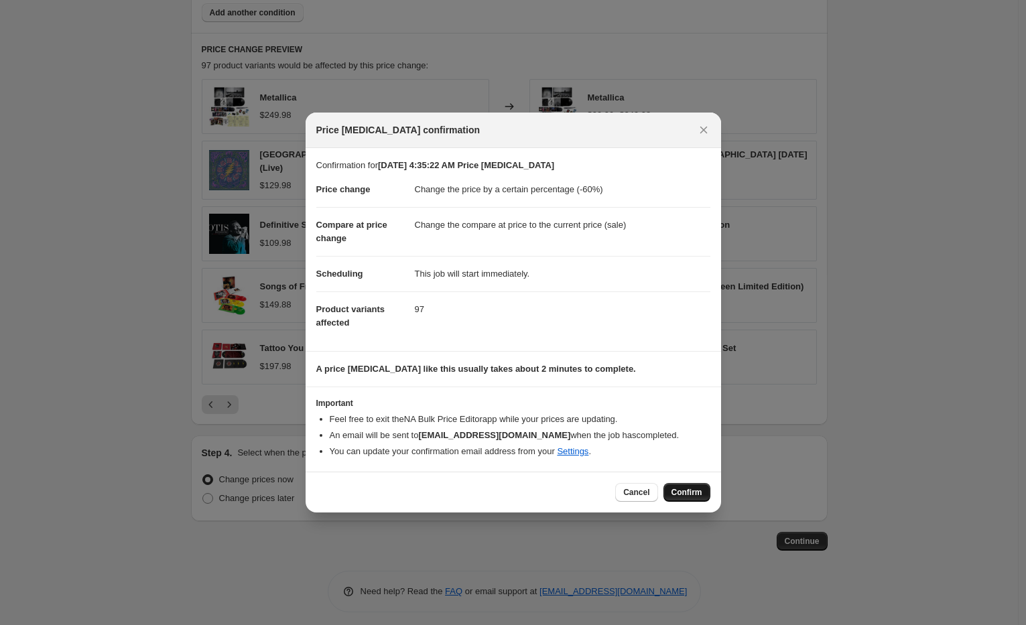
click at [692, 488] on span "Confirm" at bounding box center [686, 492] width 31 height 11
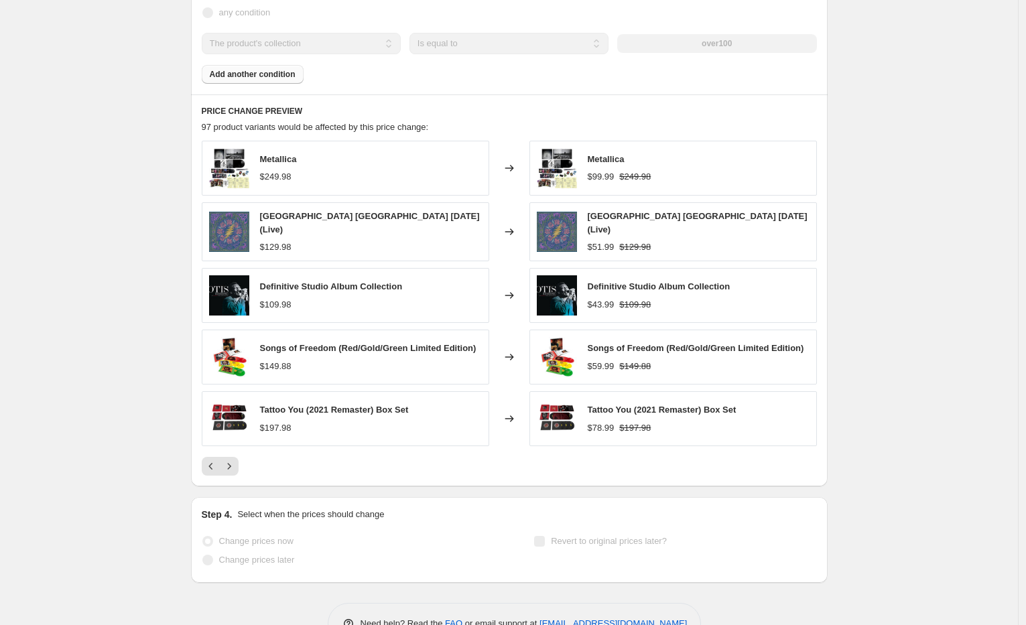
scroll to position [897, 0]
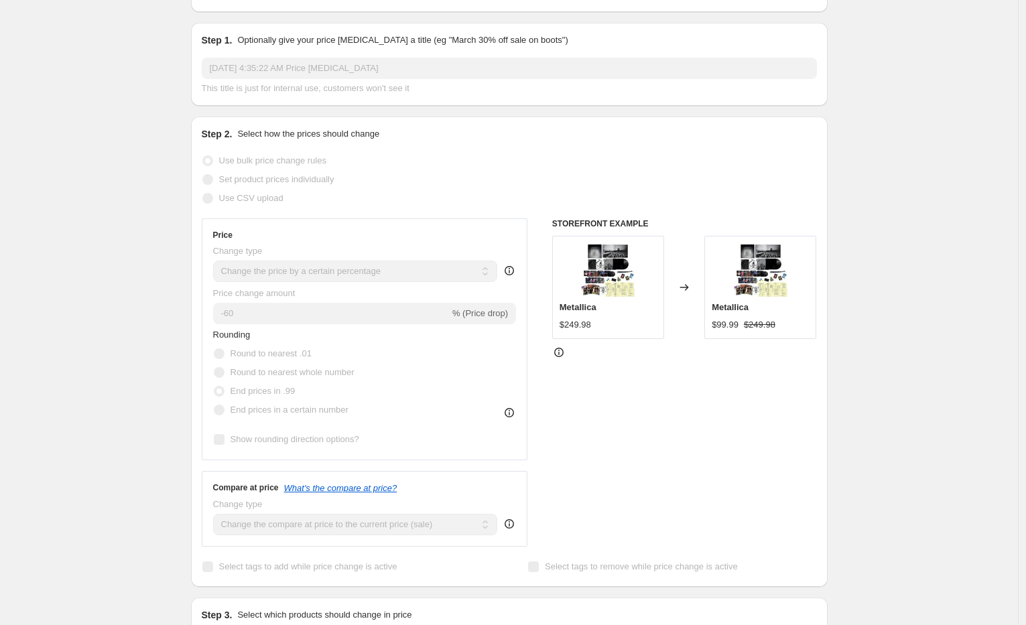
scroll to position [0, 0]
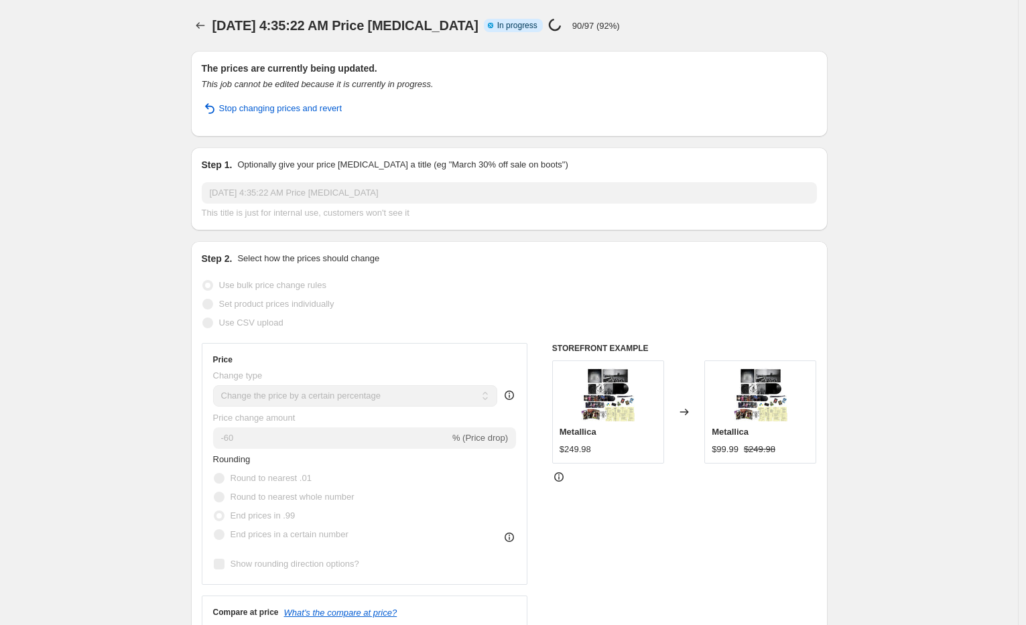
select select "percentage"
select select "collection"
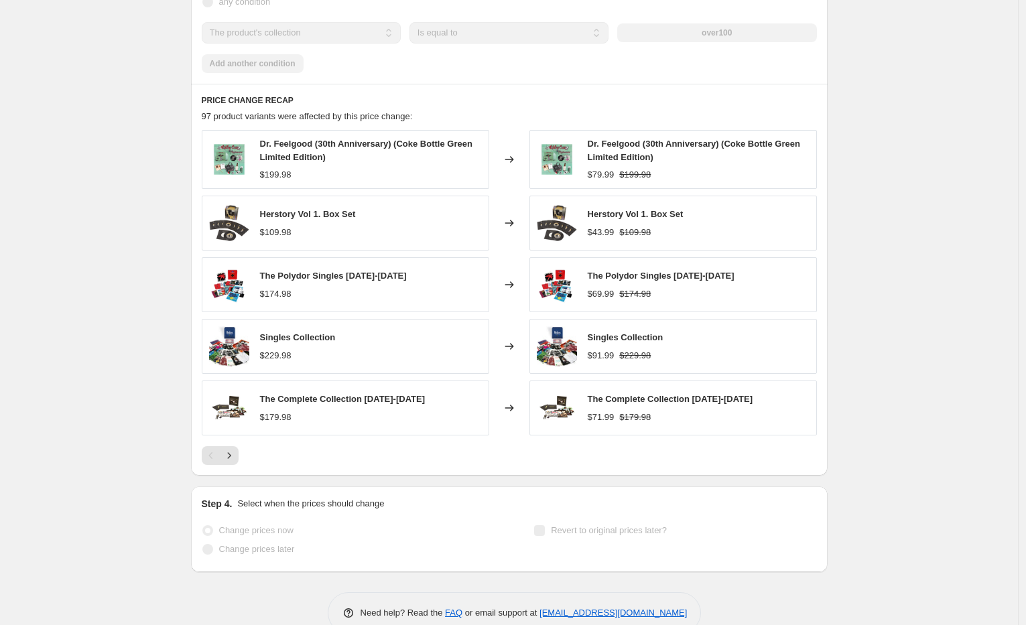
scroll to position [964, 0]
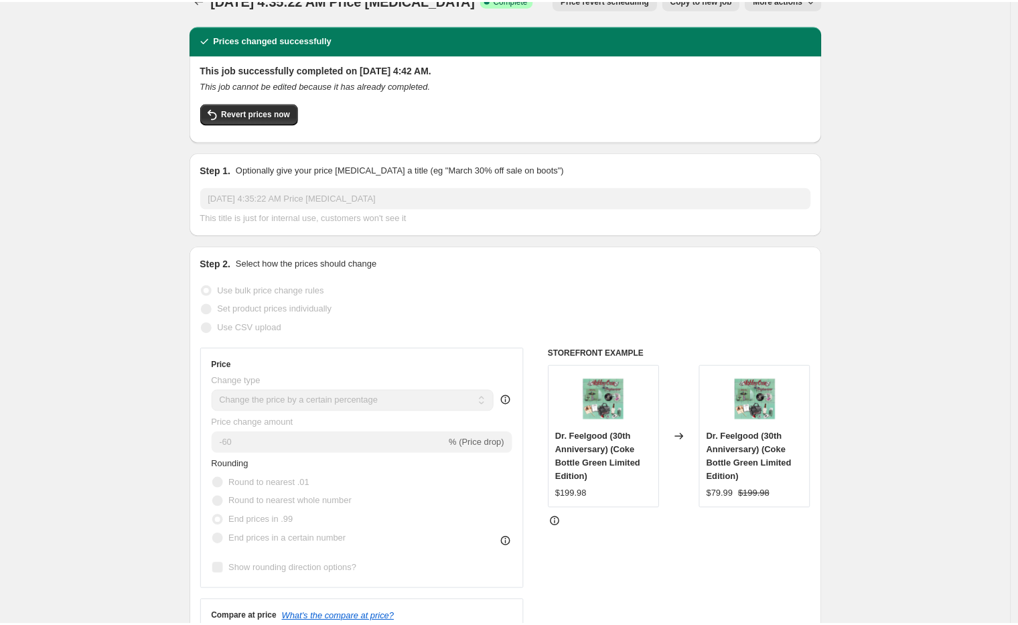
scroll to position [0, 0]
